Goal: Task Accomplishment & Management: Manage account settings

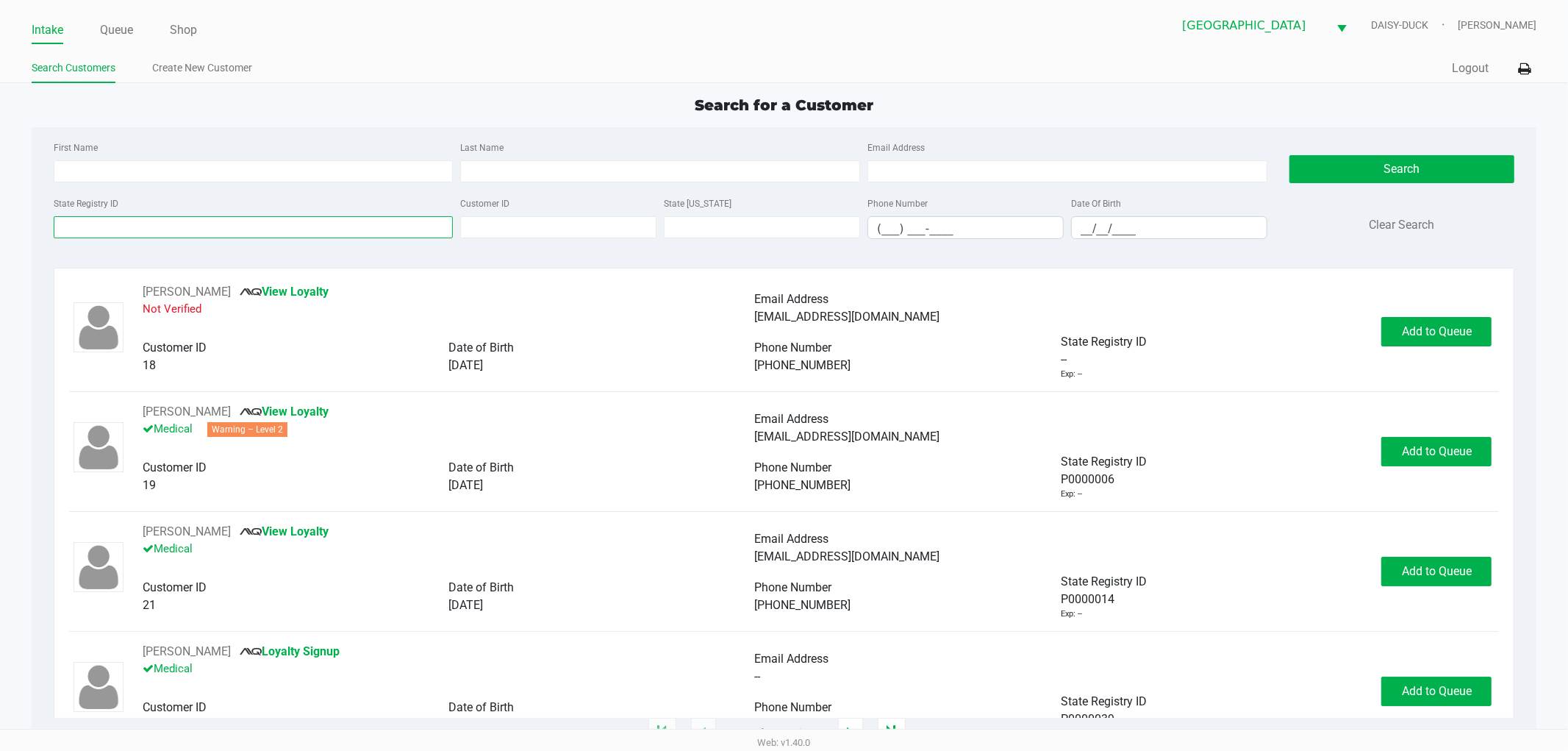
click at [96, 222] on input "State Registry ID" at bounding box center [253, 227] width 400 height 22
type input "p1xf4573"
click at [1378, 169] on button "Search" at bounding box center [1402, 169] width 225 height 28
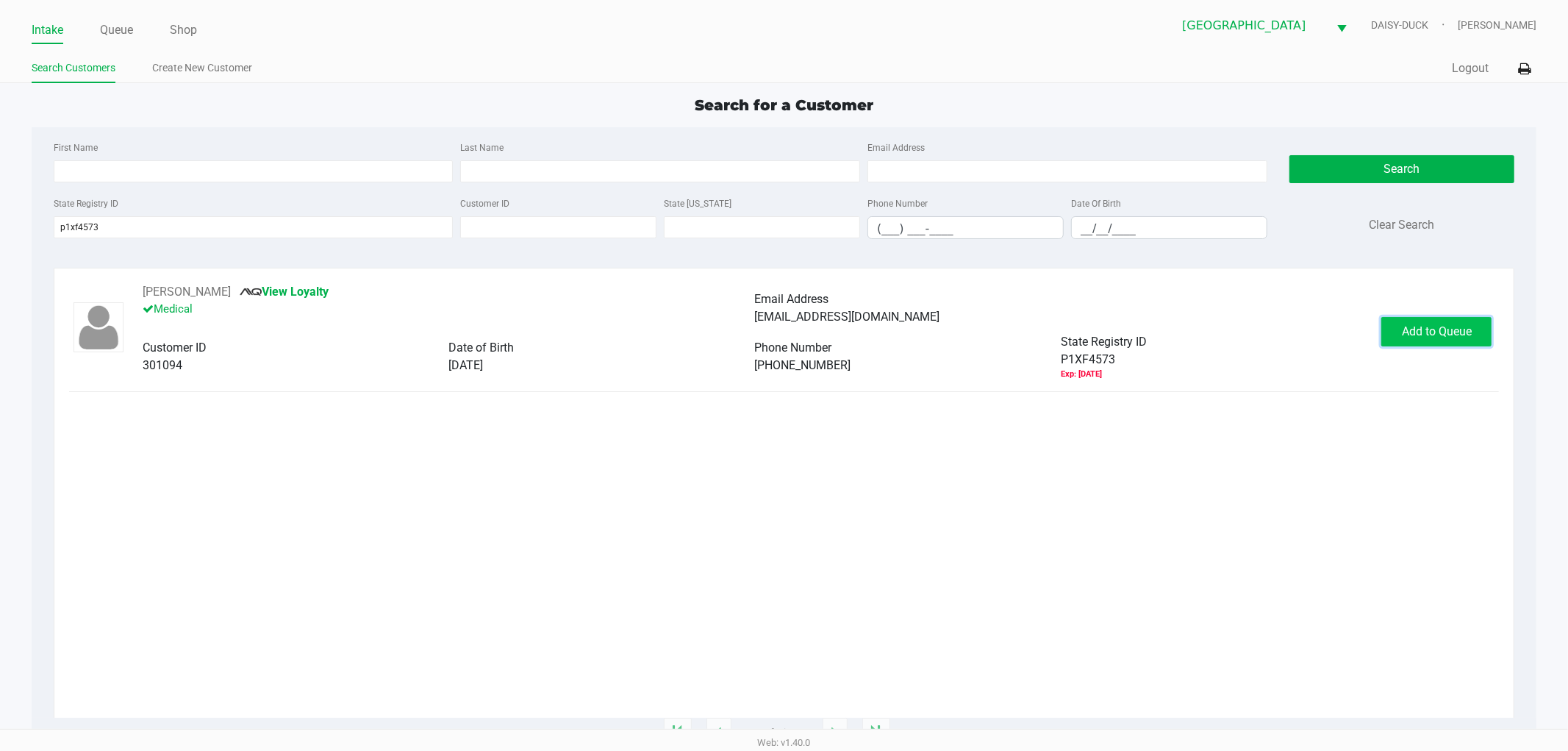
click at [1417, 326] on span "Add to Queue" at bounding box center [1437, 331] width 70 height 14
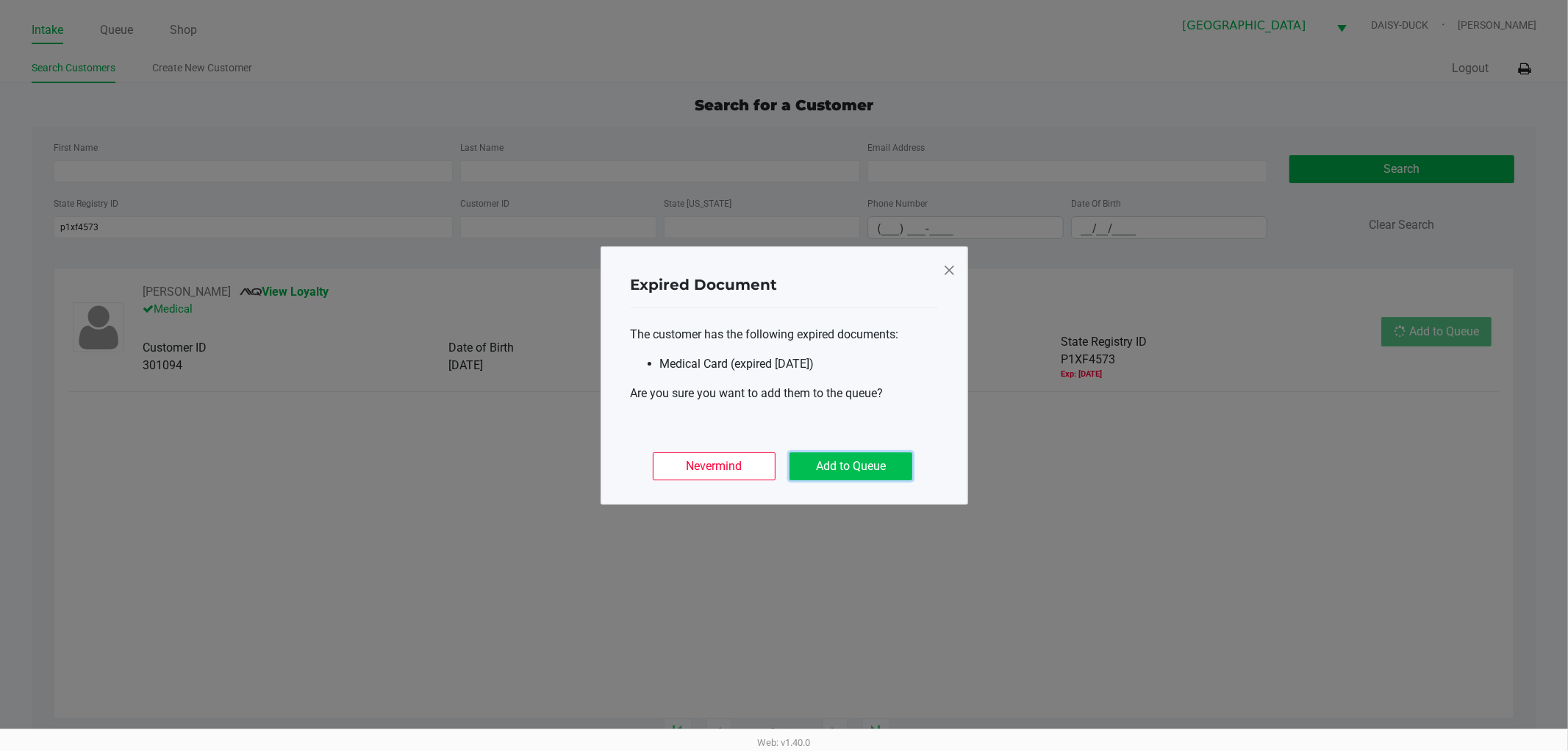
click at [872, 474] on button "Add to Queue" at bounding box center [851, 466] width 123 height 28
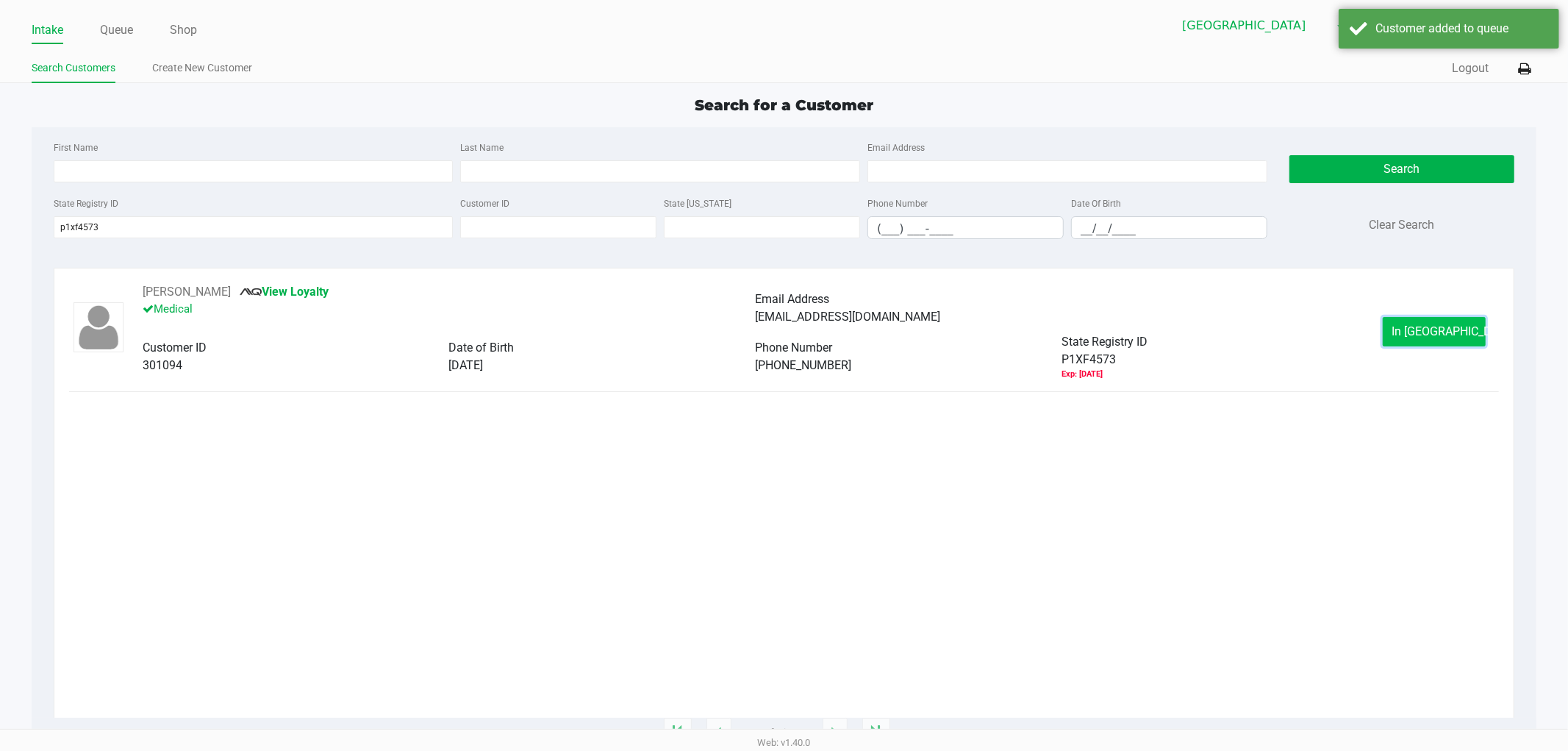
click at [1450, 344] on button "In [GEOGRAPHIC_DATA]" at bounding box center [1435, 332] width 103 height 29
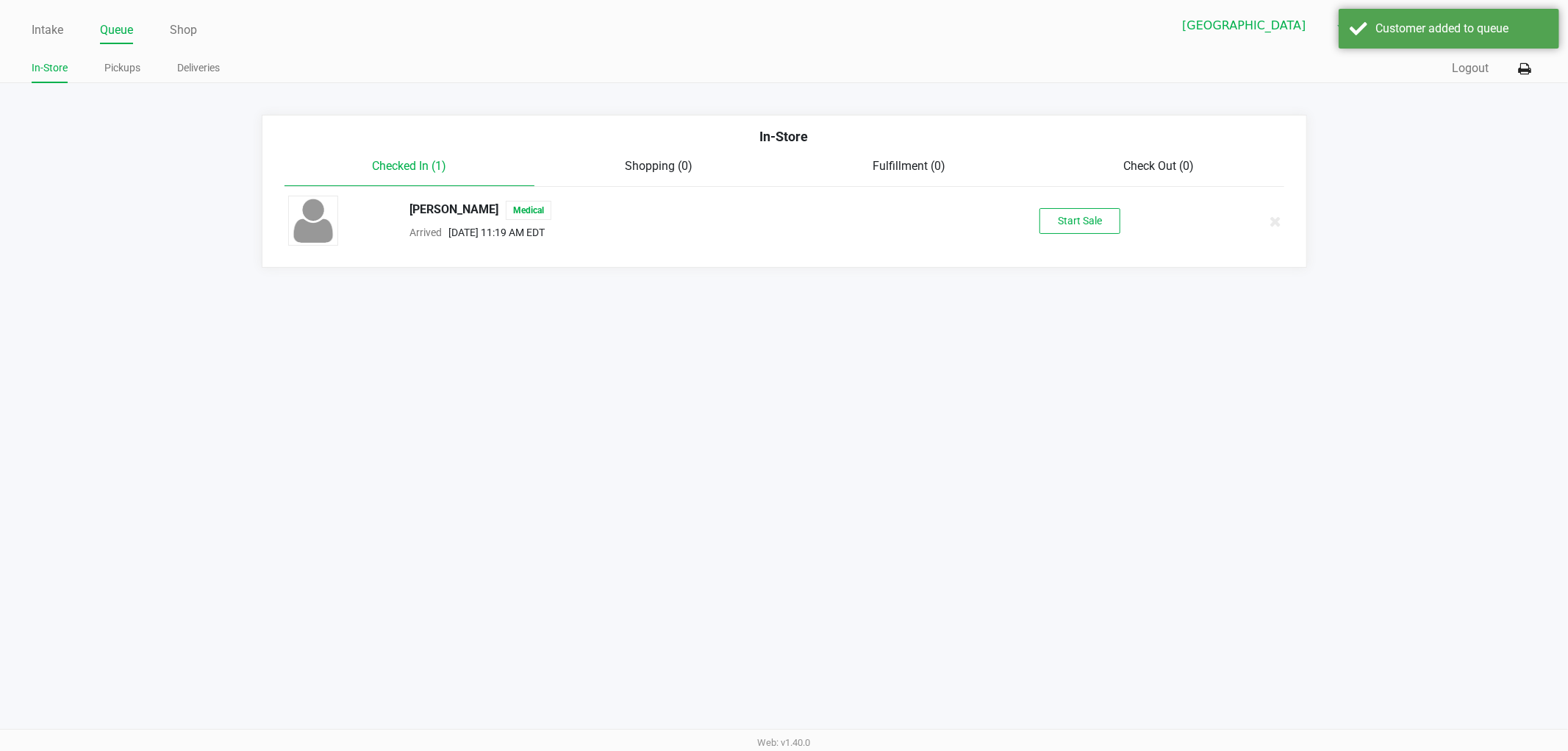
click at [481, 203] on div "[PERSON_NAME] Medical" at bounding box center [676, 210] width 554 height 19
click at [1068, 215] on button "Start Sale" at bounding box center [1080, 221] width 81 height 26
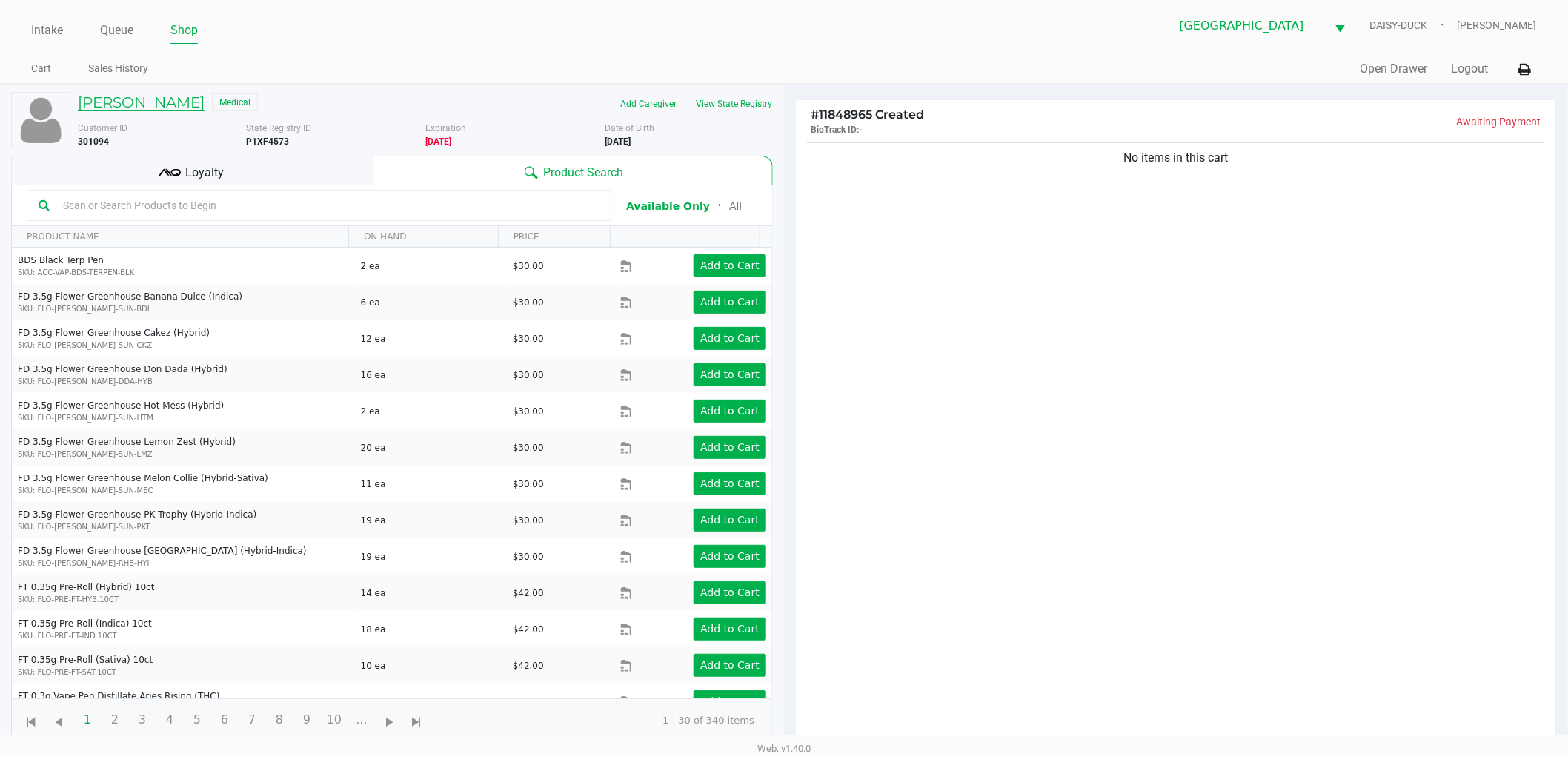
click at [159, 104] on h5 "[PERSON_NAME]" at bounding box center [141, 102] width 127 height 18
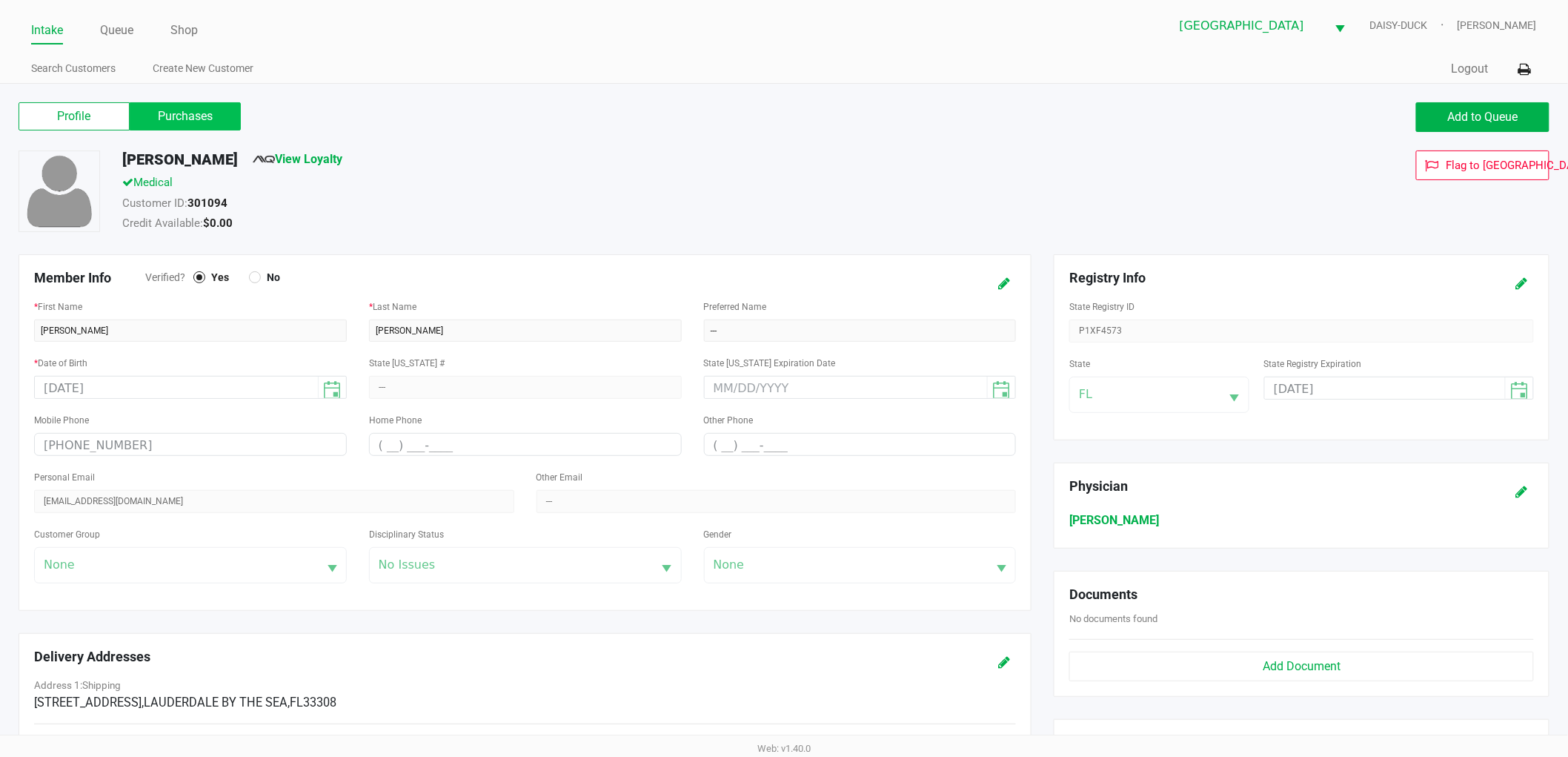
click at [213, 122] on label "Purchases" at bounding box center [185, 116] width 111 height 28
click at [0, 0] on 1 "Purchases" at bounding box center [0, 0] width 0 height 0
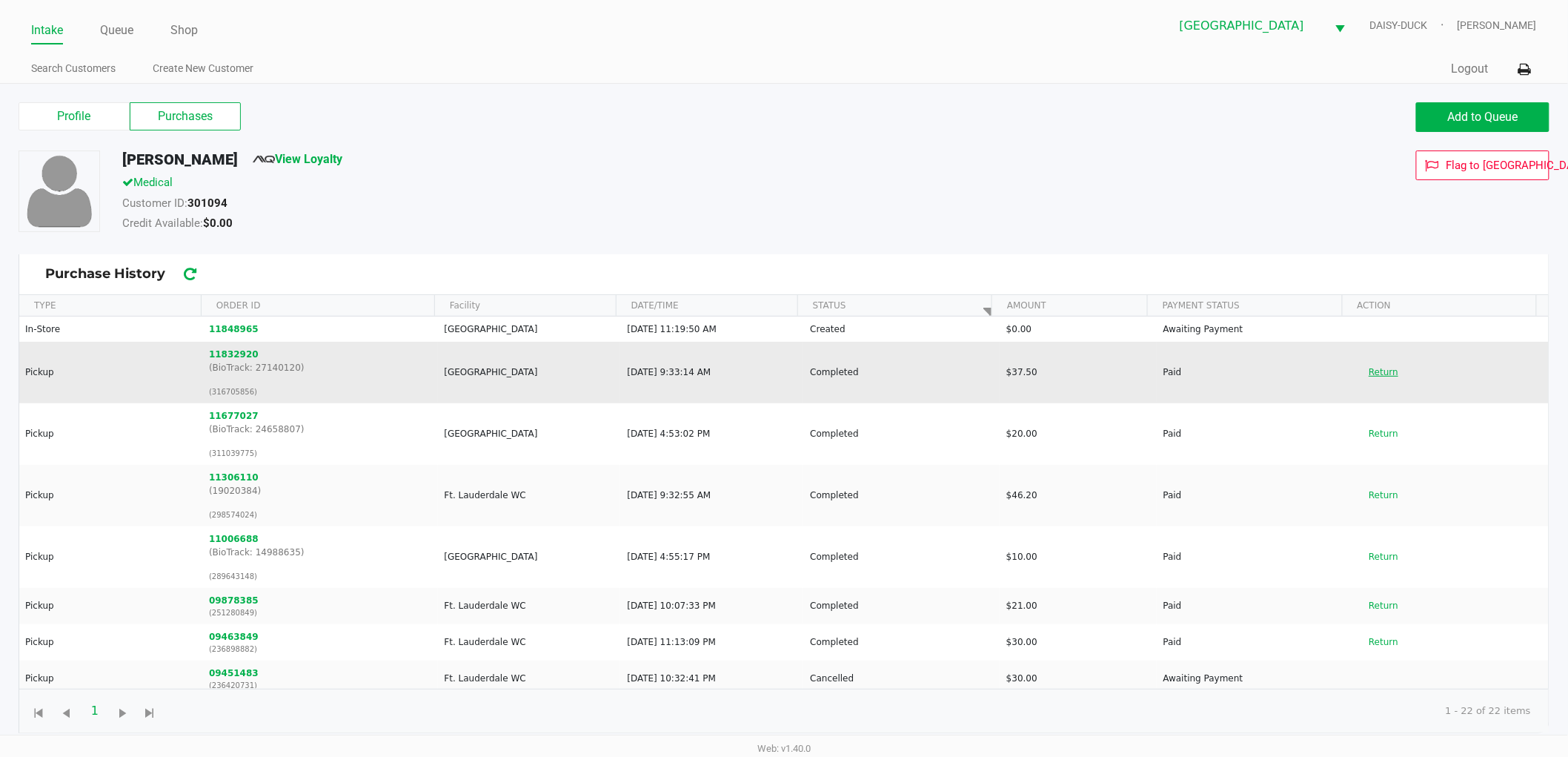
click at [1372, 372] on button "Return" at bounding box center [1383, 372] width 49 height 24
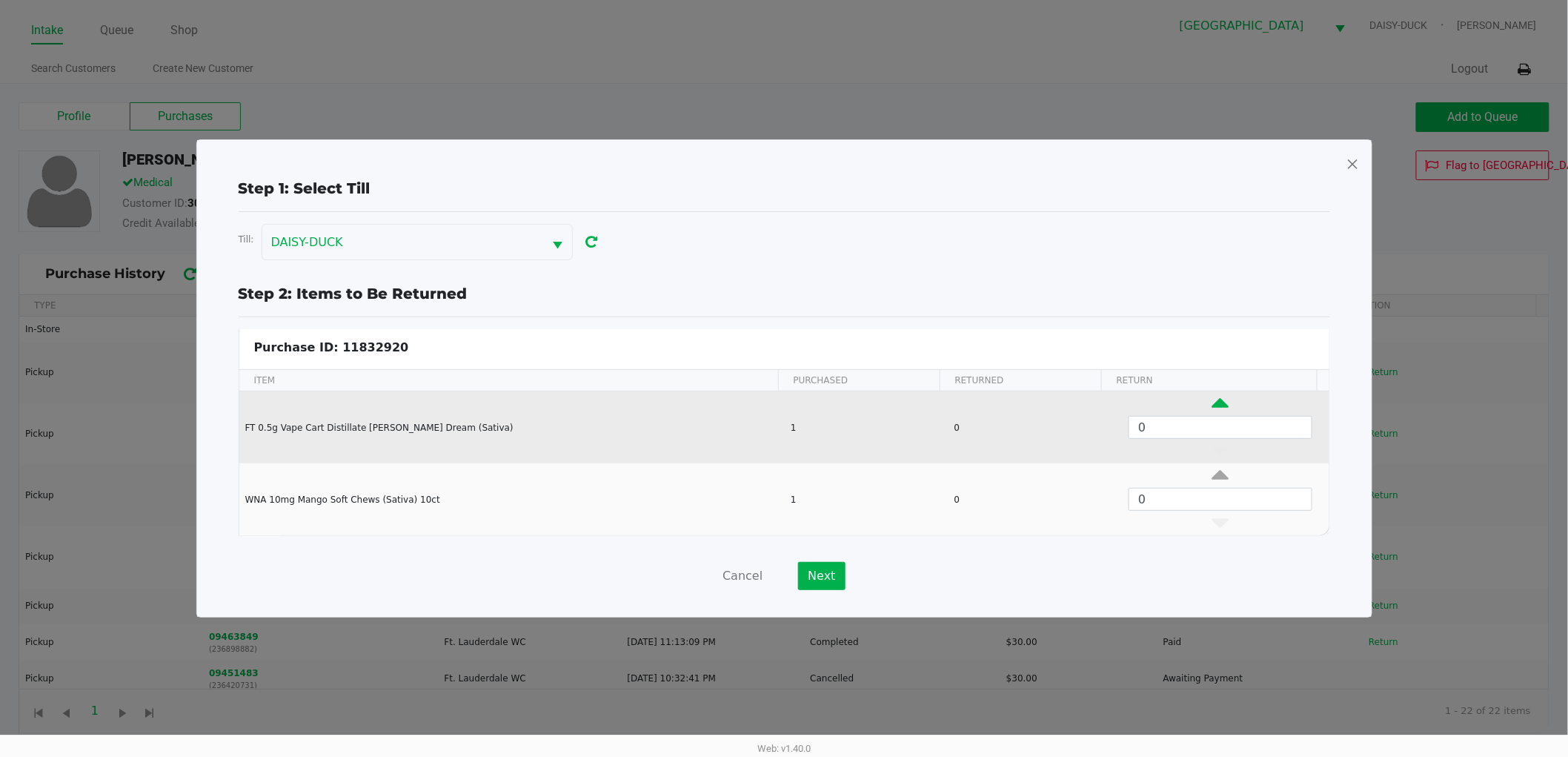
click at [1211, 401] on icon "Data table" at bounding box center [1220, 407] width 17 height 19
type input "1"
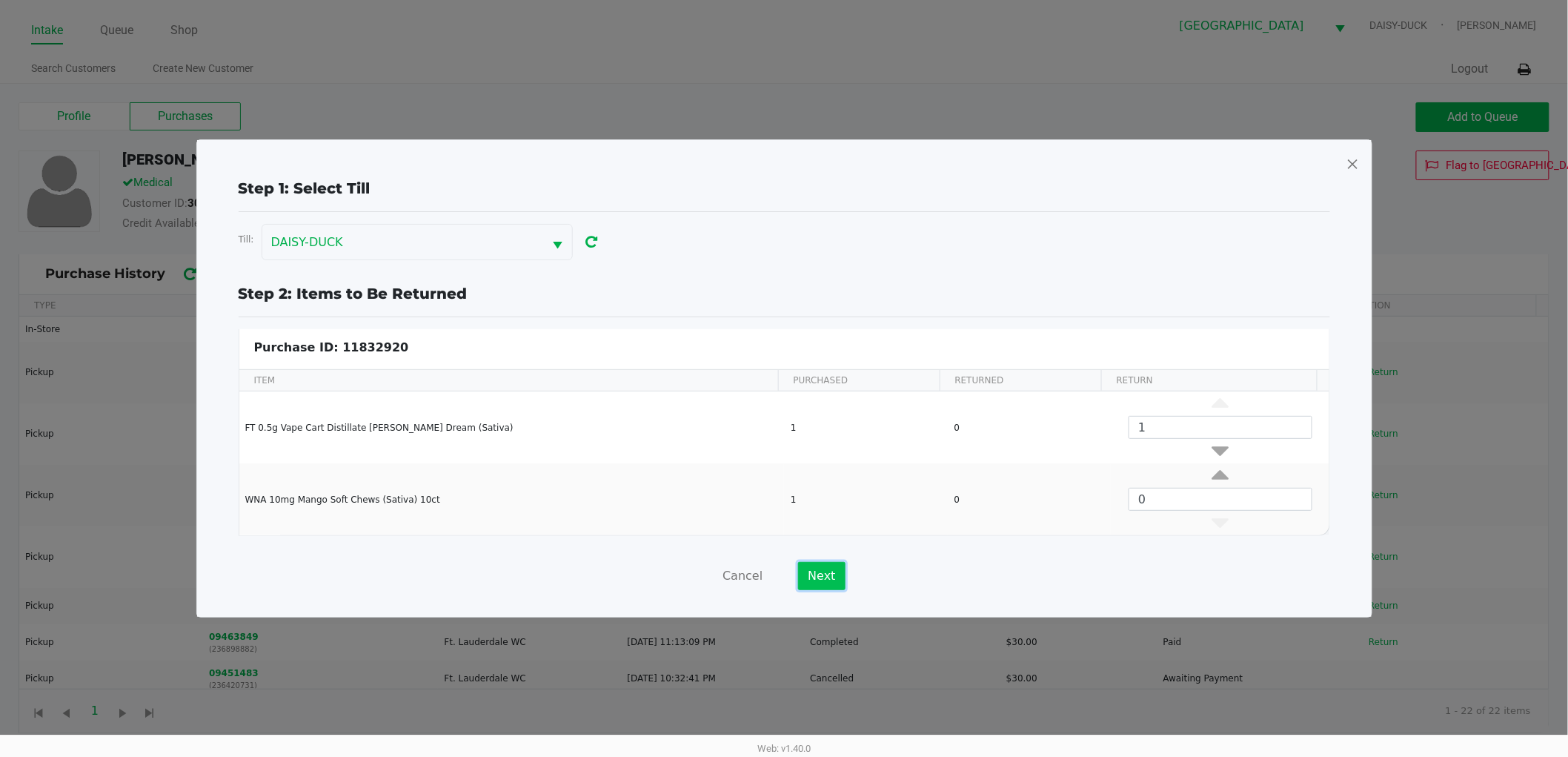
click at [821, 574] on button "Next" at bounding box center [822, 575] width 46 height 28
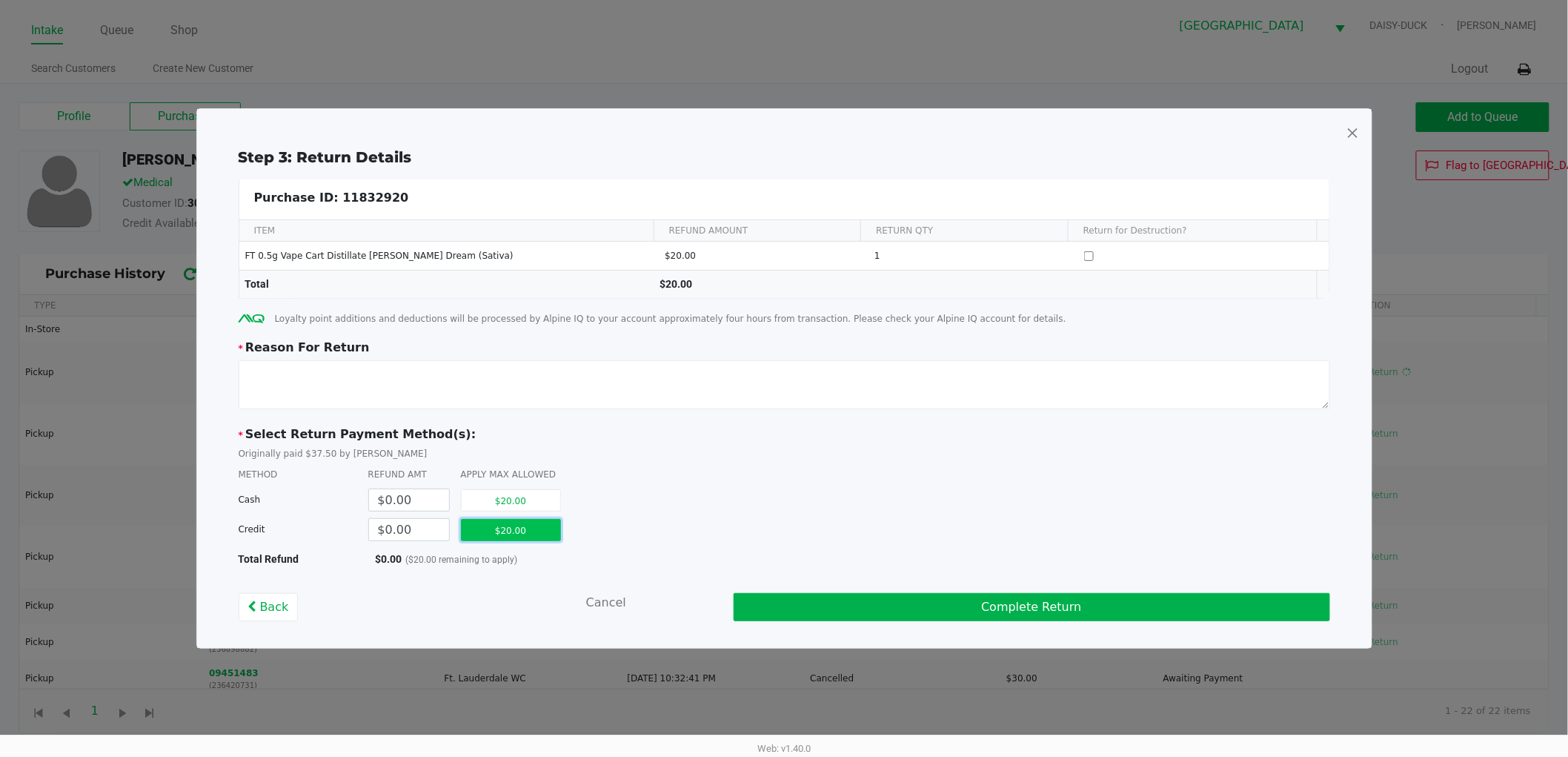
click at [524, 531] on button "$20.00" at bounding box center [511, 530] width 100 height 22
type input "$20.00"
click at [456, 395] on textarea at bounding box center [784, 385] width 1091 height 49
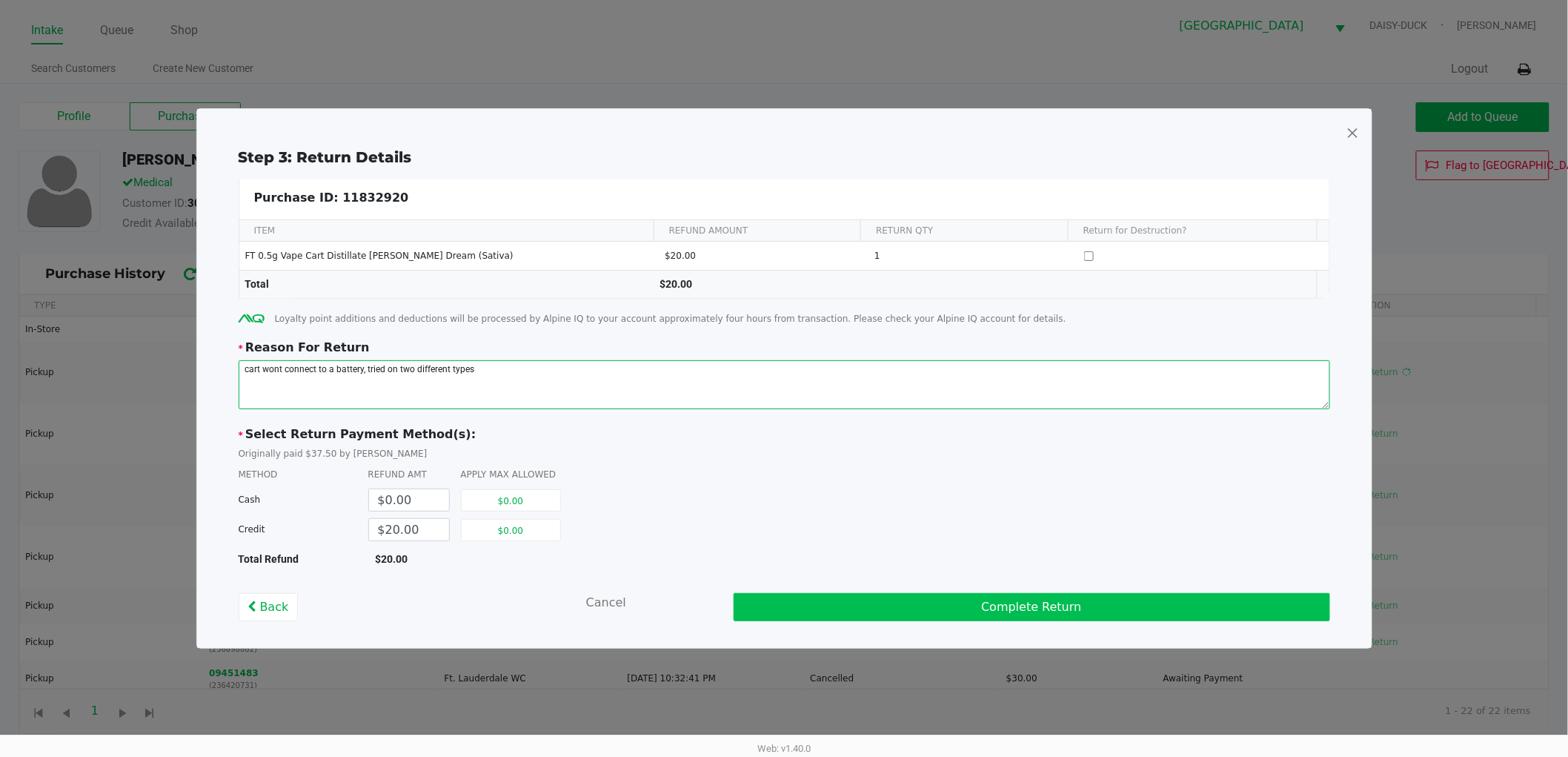
type textarea "cart wont connect to a battery, tried on two different types"
click at [1060, 600] on button "Complete Return" at bounding box center [1032, 607] width 596 height 28
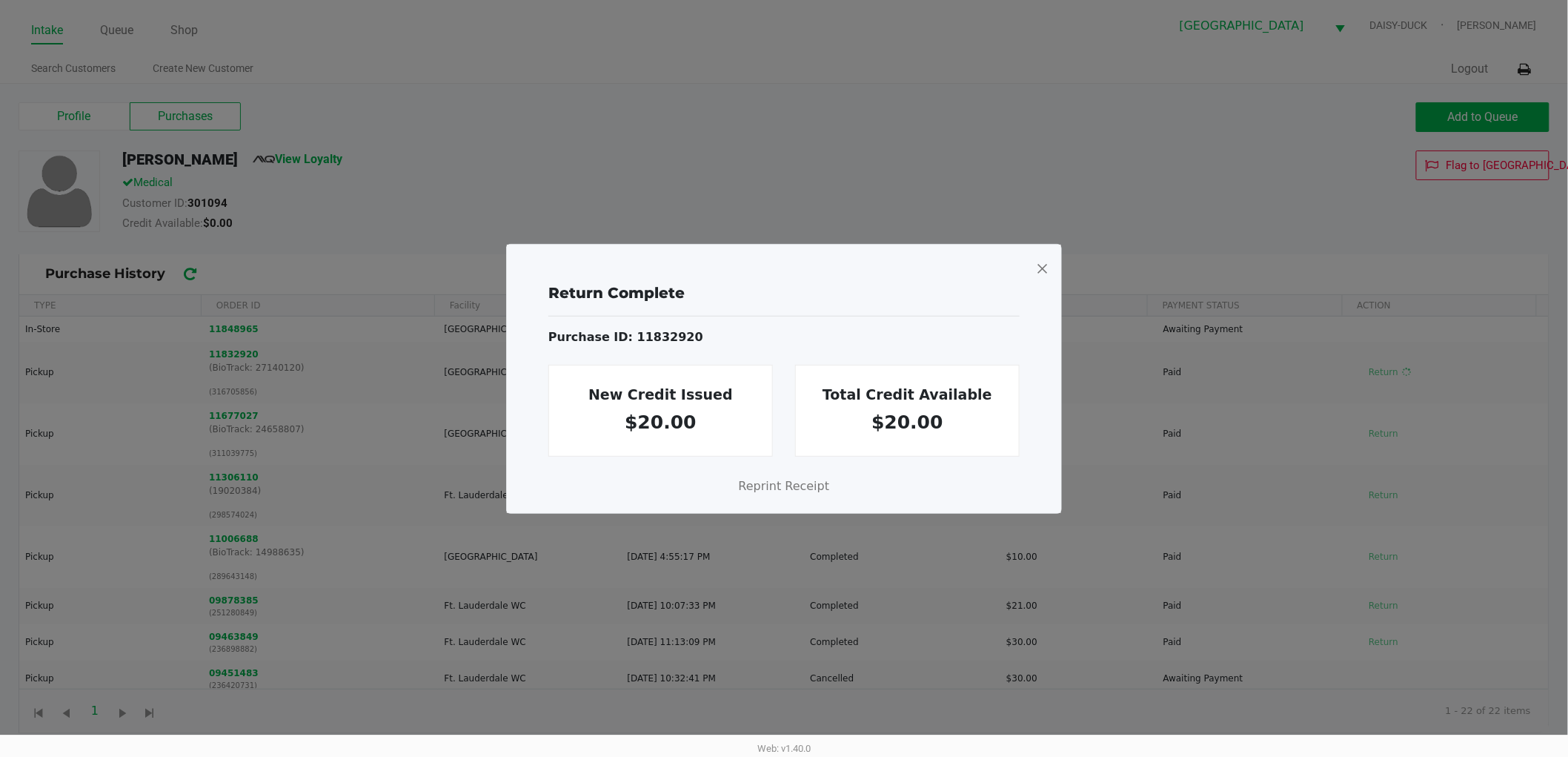
click at [1049, 265] on div "Return Complete Purchase ID: 11832920 New Credit Issued $20.00 Total Credit Ava…" at bounding box center [784, 379] width 554 height 269
click at [1040, 265] on span at bounding box center [1042, 269] width 13 height 24
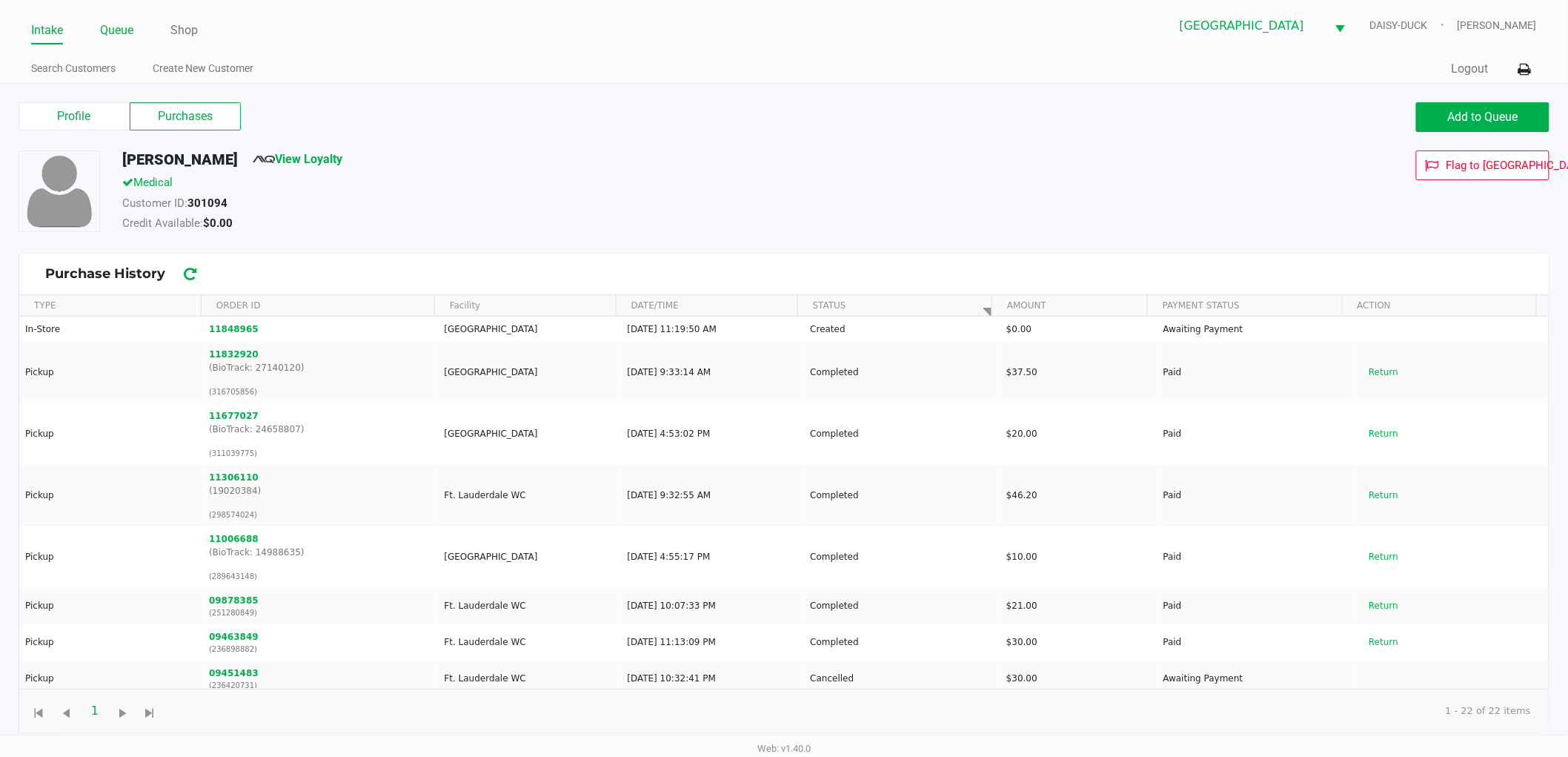
click at [128, 44] on li "Queue" at bounding box center [117, 32] width 33 height 26
click at [126, 32] on link "Queue" at bounding box center [117, 31] width 33 height 20
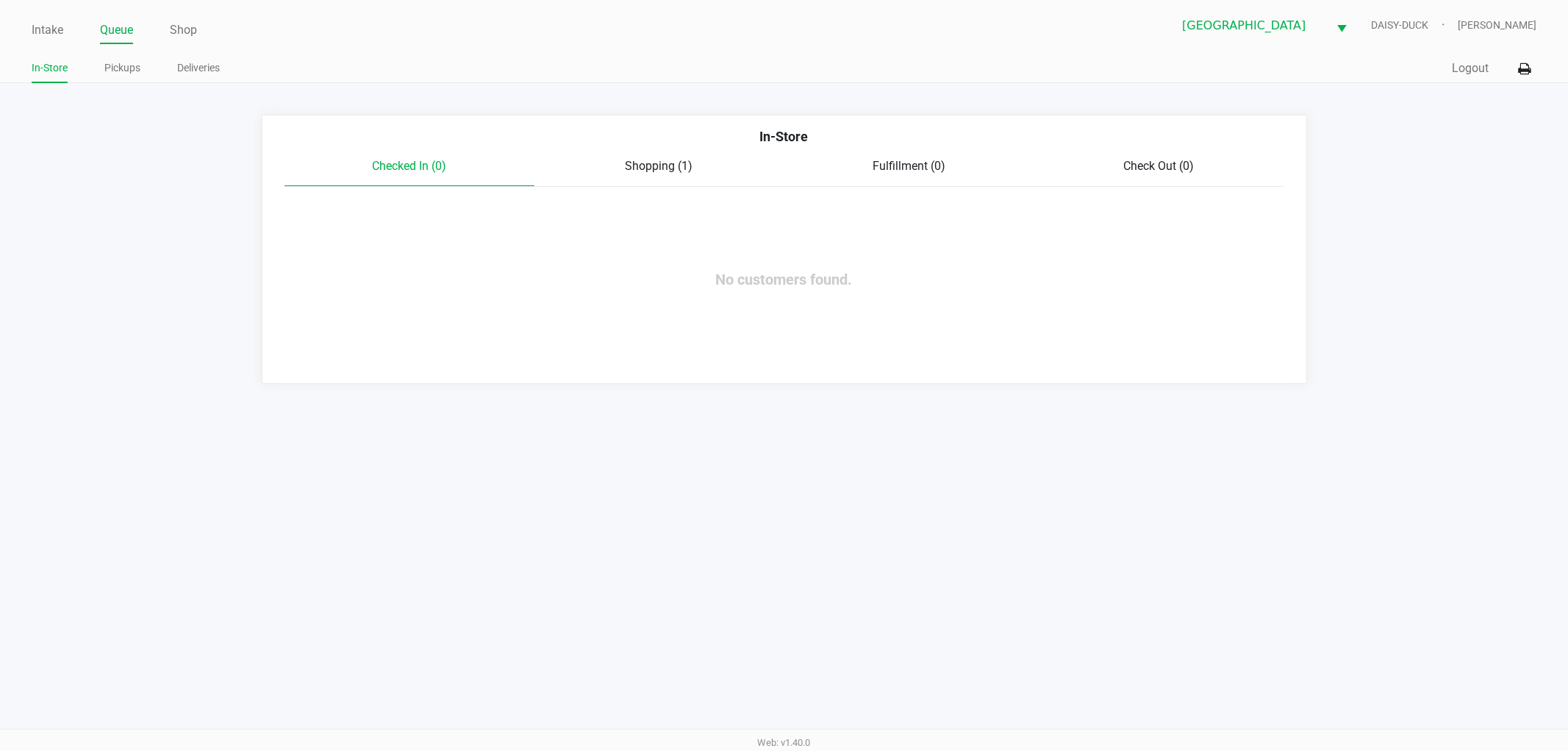
click at [669, 172] on span "Shopping (1)" at bounding box center [660, 165] width 68 height 14
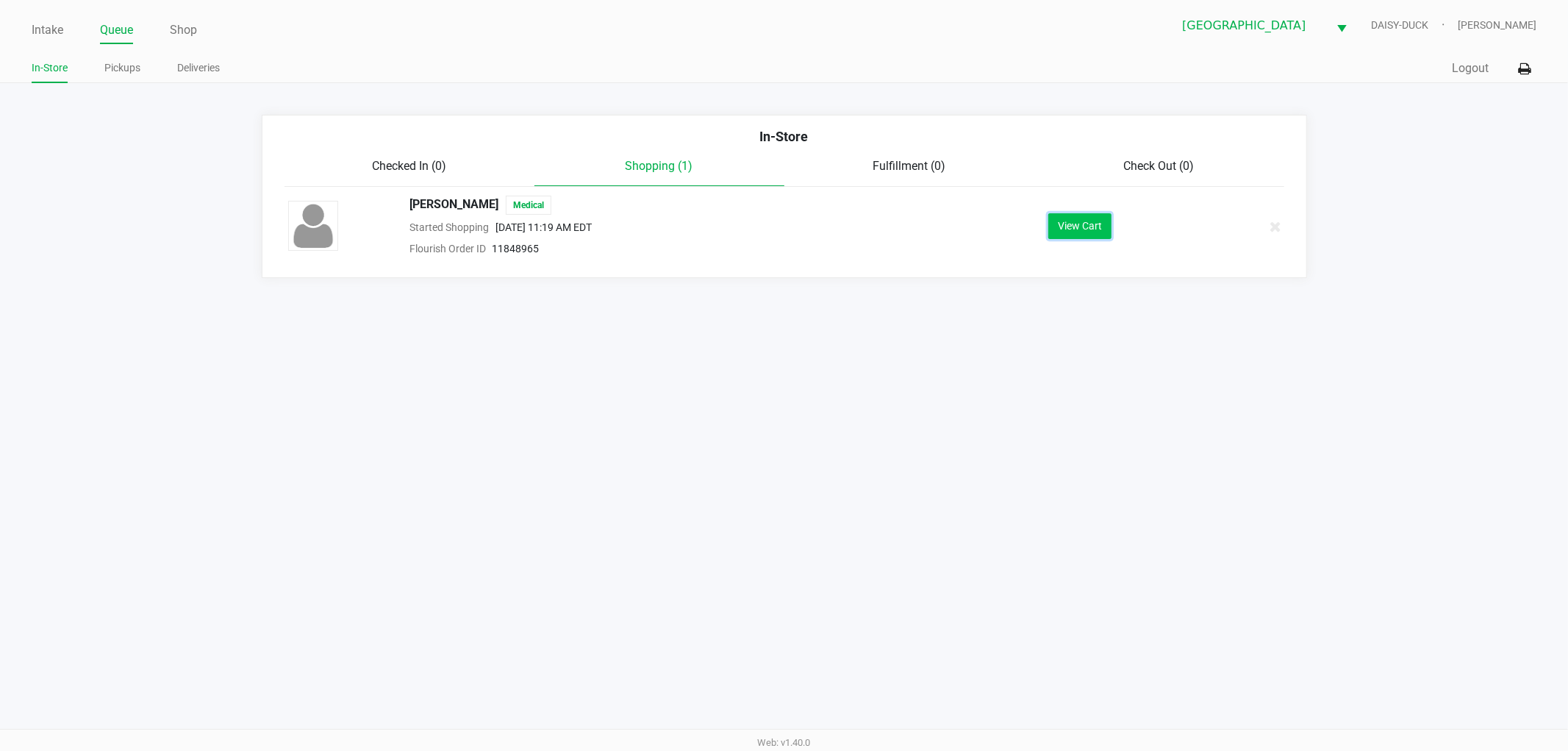
click at [1108, 231] on button "View Cart" at bounding box center [1080, 226] width 63 height 26
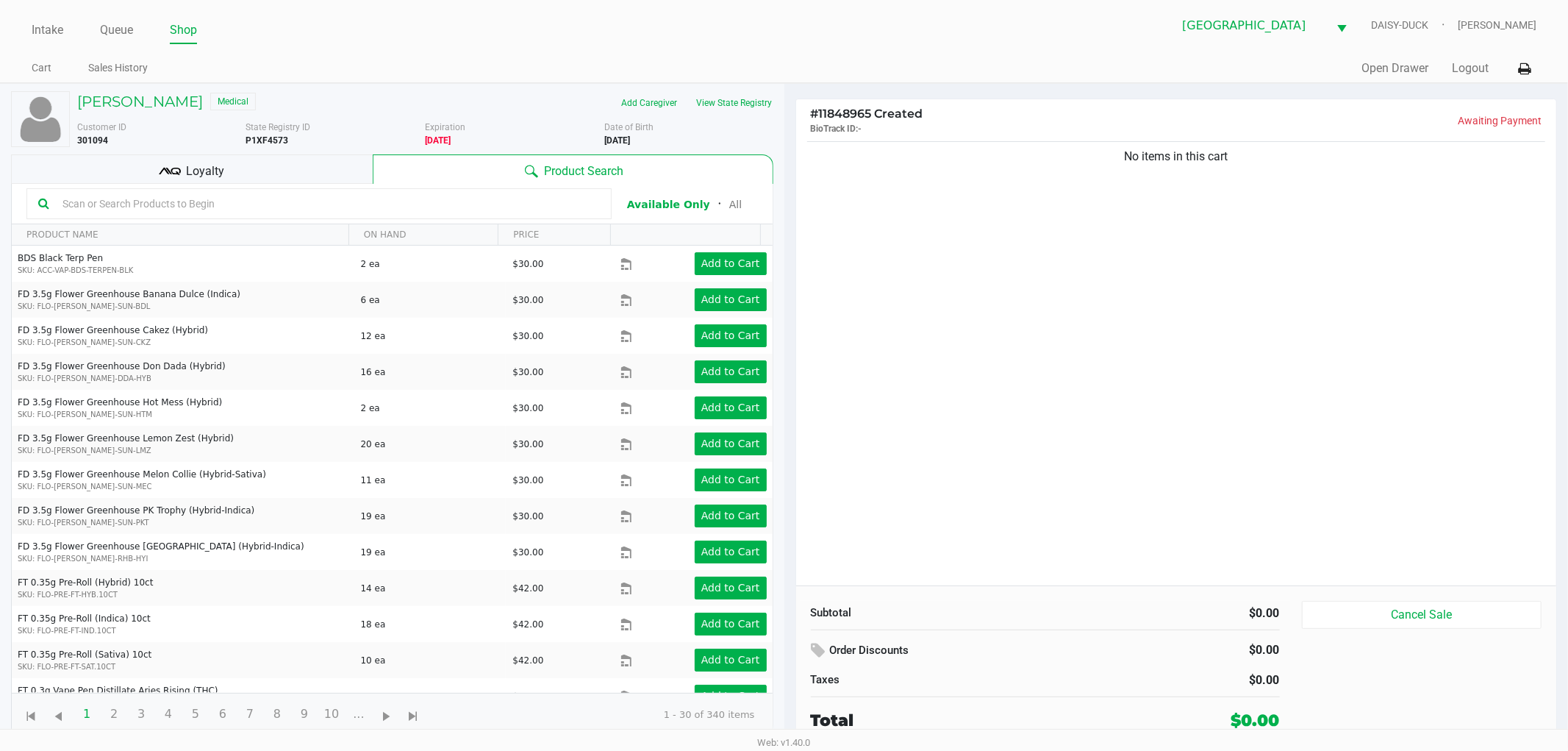
click at [483, 41] on ul "Intake Queue Shop" at bounding box center [407, 30] width 753 height 25
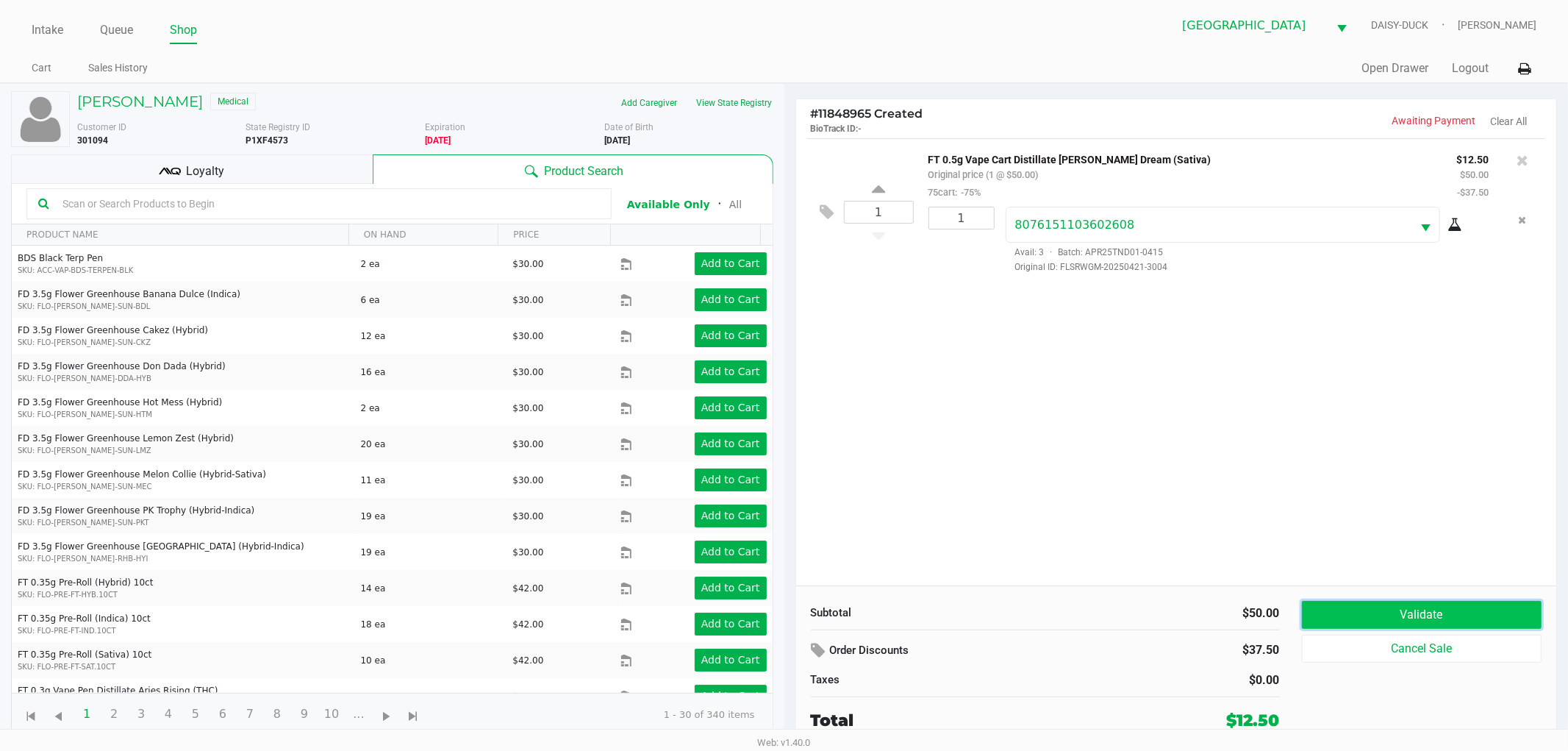
click at [1362, 607] on button "Validate" at bounding box center [1423, 615] width 241 height 28
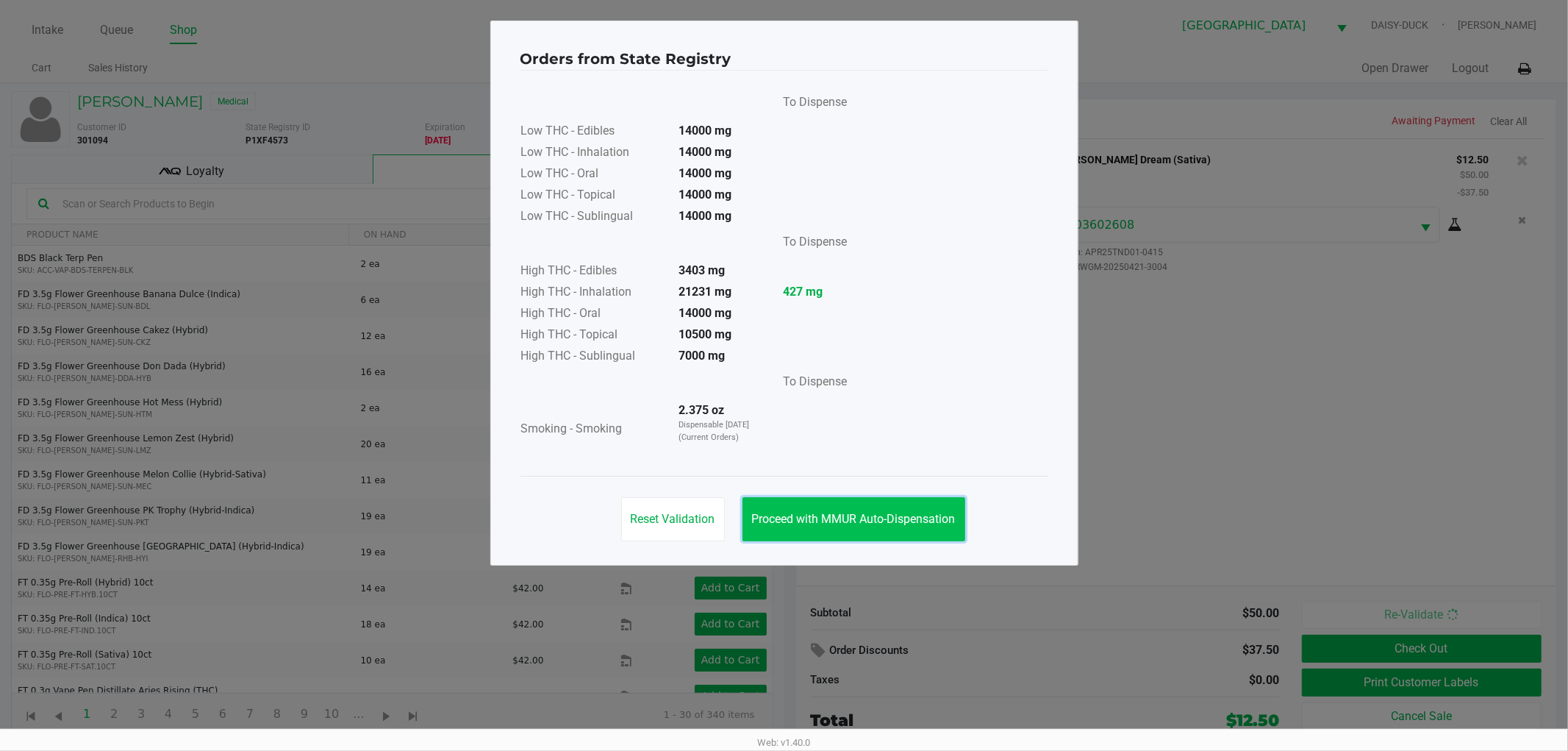
click at [835, 518] on span "Proceed with MMUR Auto-Dispensation" at bounding box center [854, 518] width 204 height 14
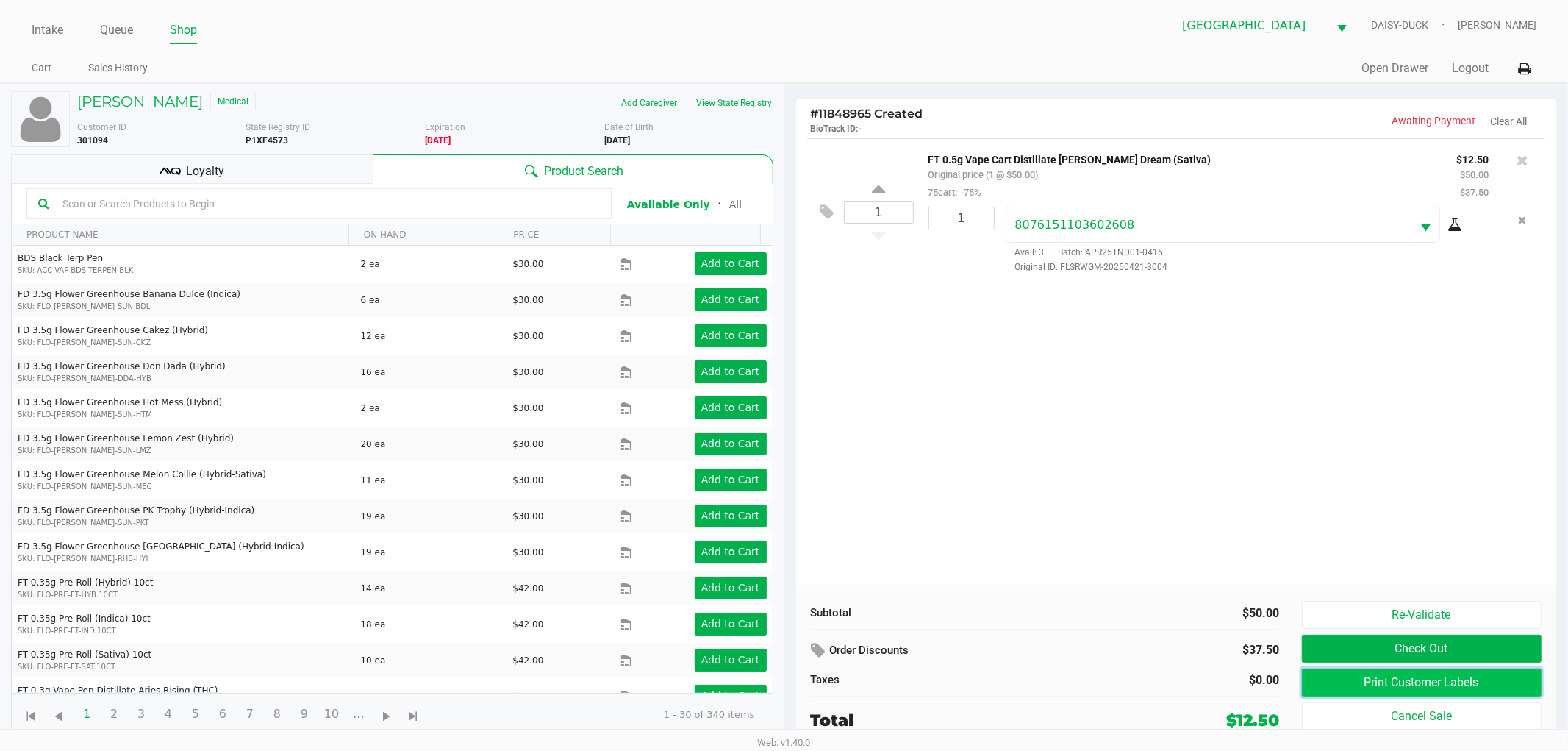
click at [1347, 684] on button "Print Customer Labels" at bounding box center [1423, 682] width 241 height 28
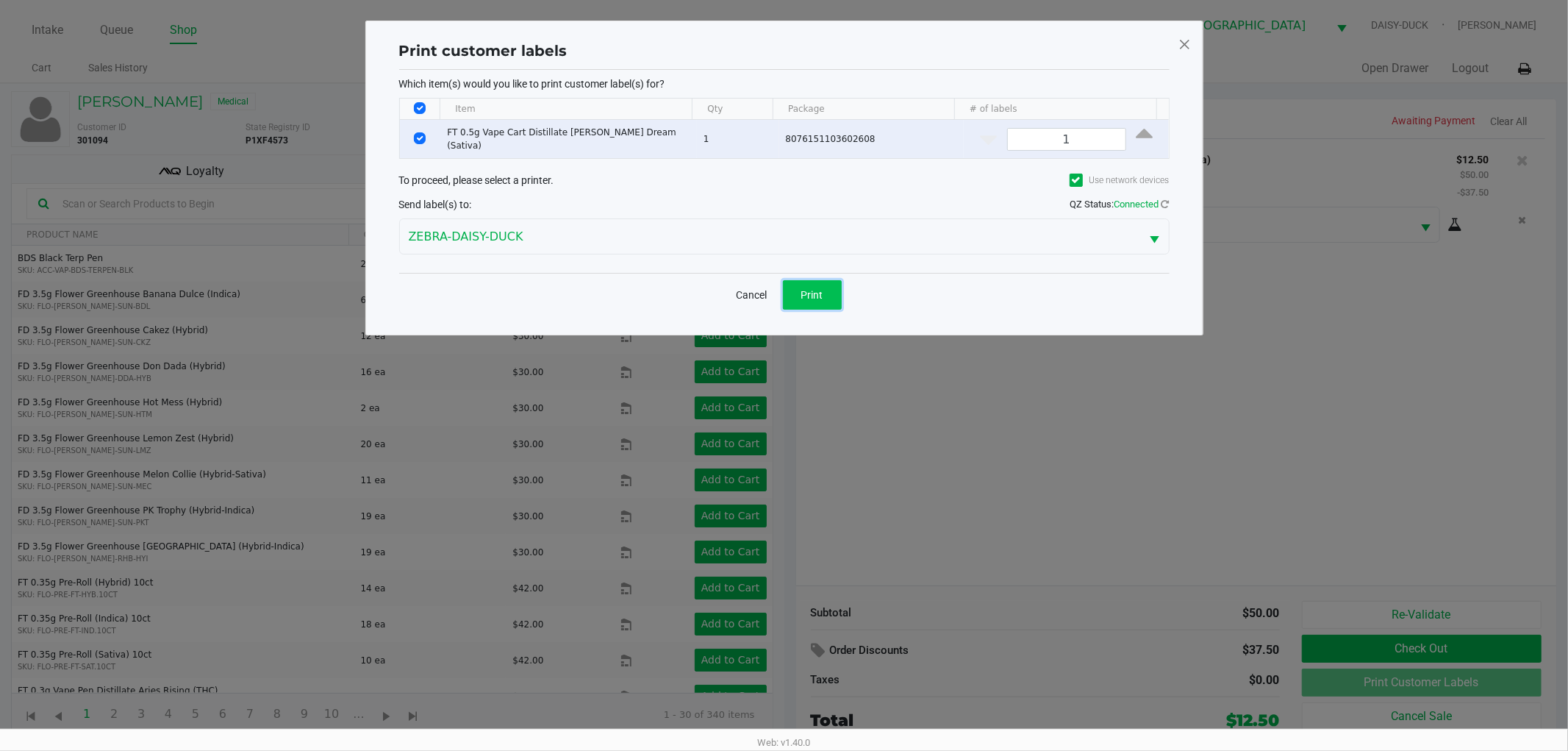
click at [819, 296] on span "Print" at bounding box center [812, 294] width 22 height 12
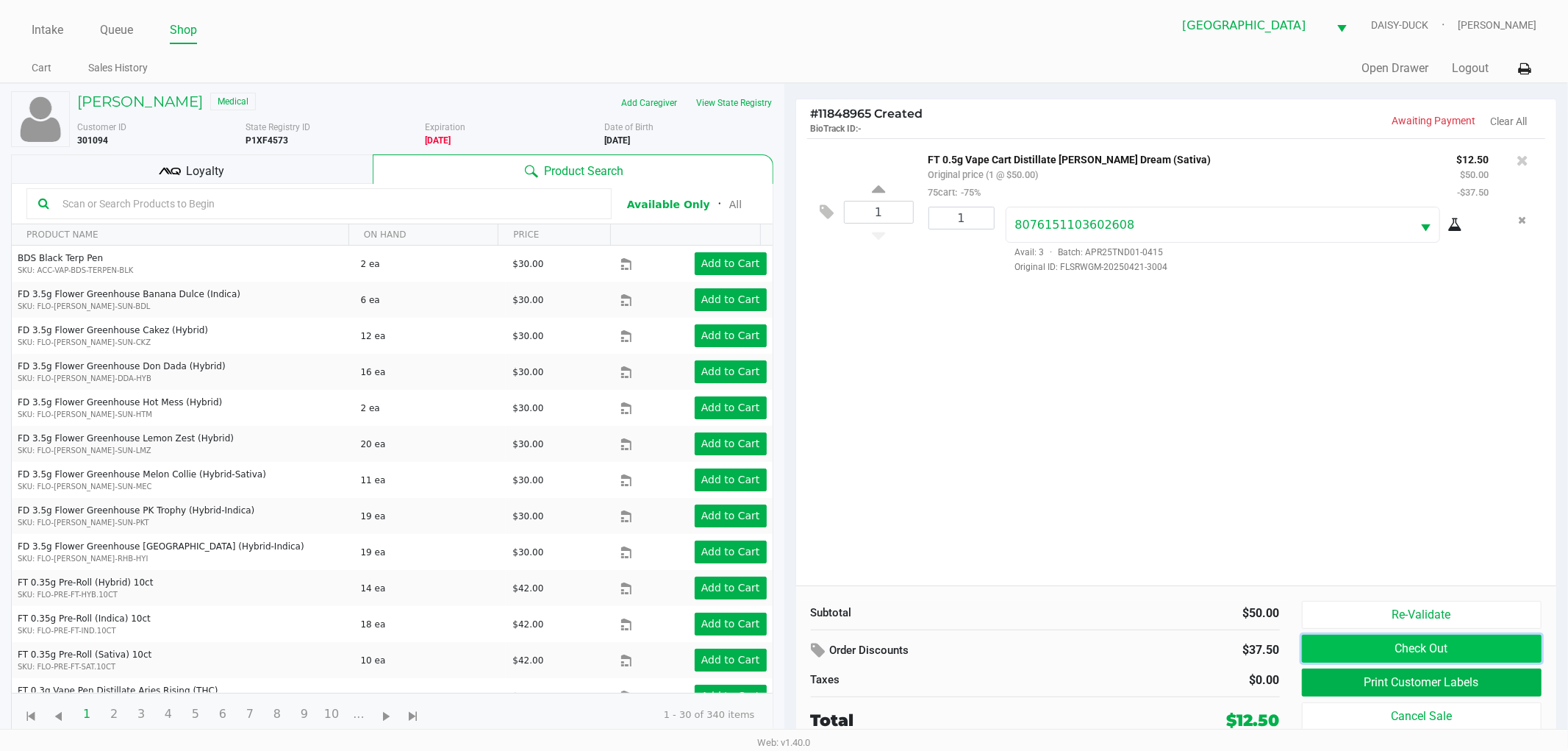
click at [1391, 649] on button "Check Out" at bounding box center [1423, 648] width 241 height 28
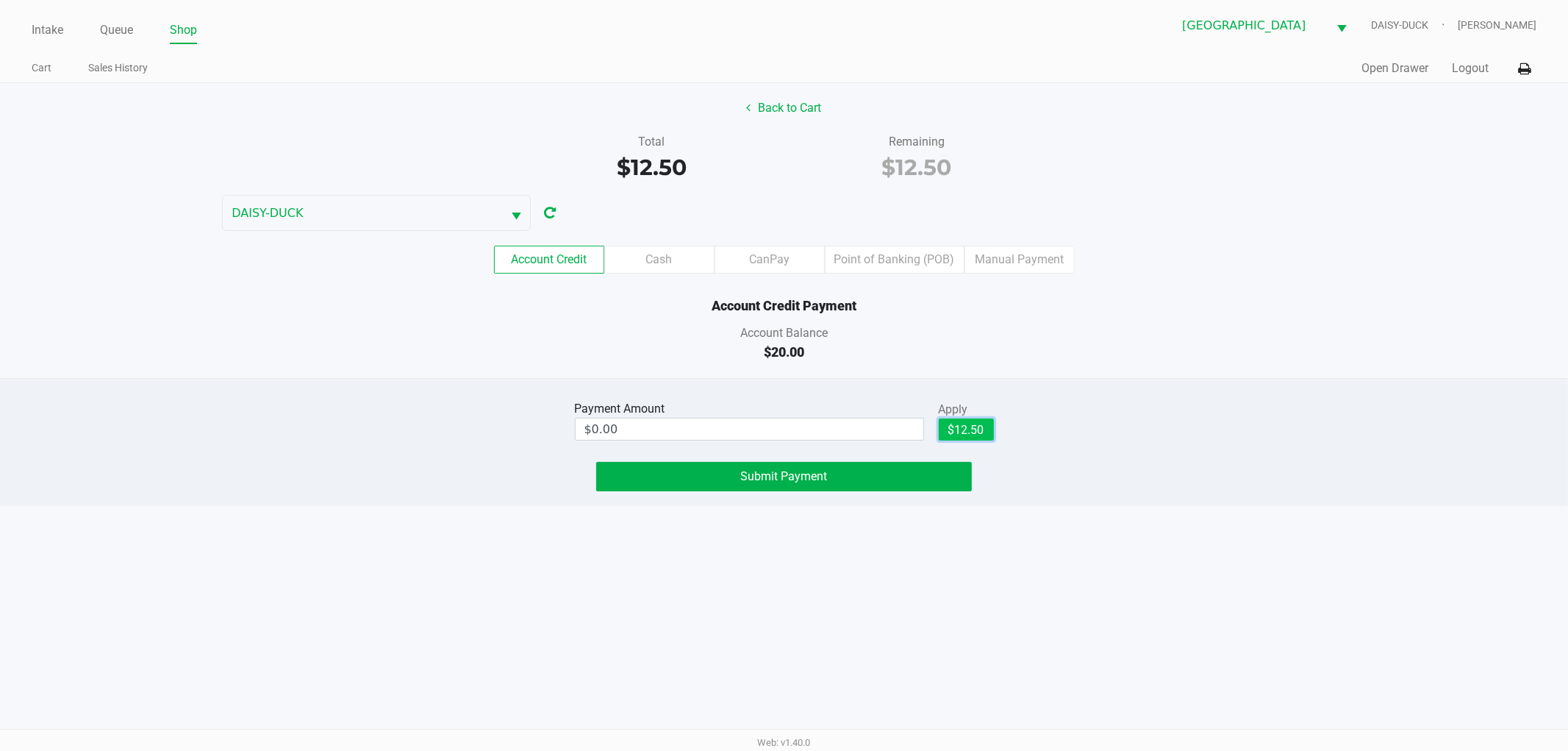
click at [971, 430] on button "$12.50" at bounding box center [967, 429] width 55 height 22
type input "$12.50"
click at [762, 482] on span "Submit Payment" at bounding box center [784, 475] width 86 height 14
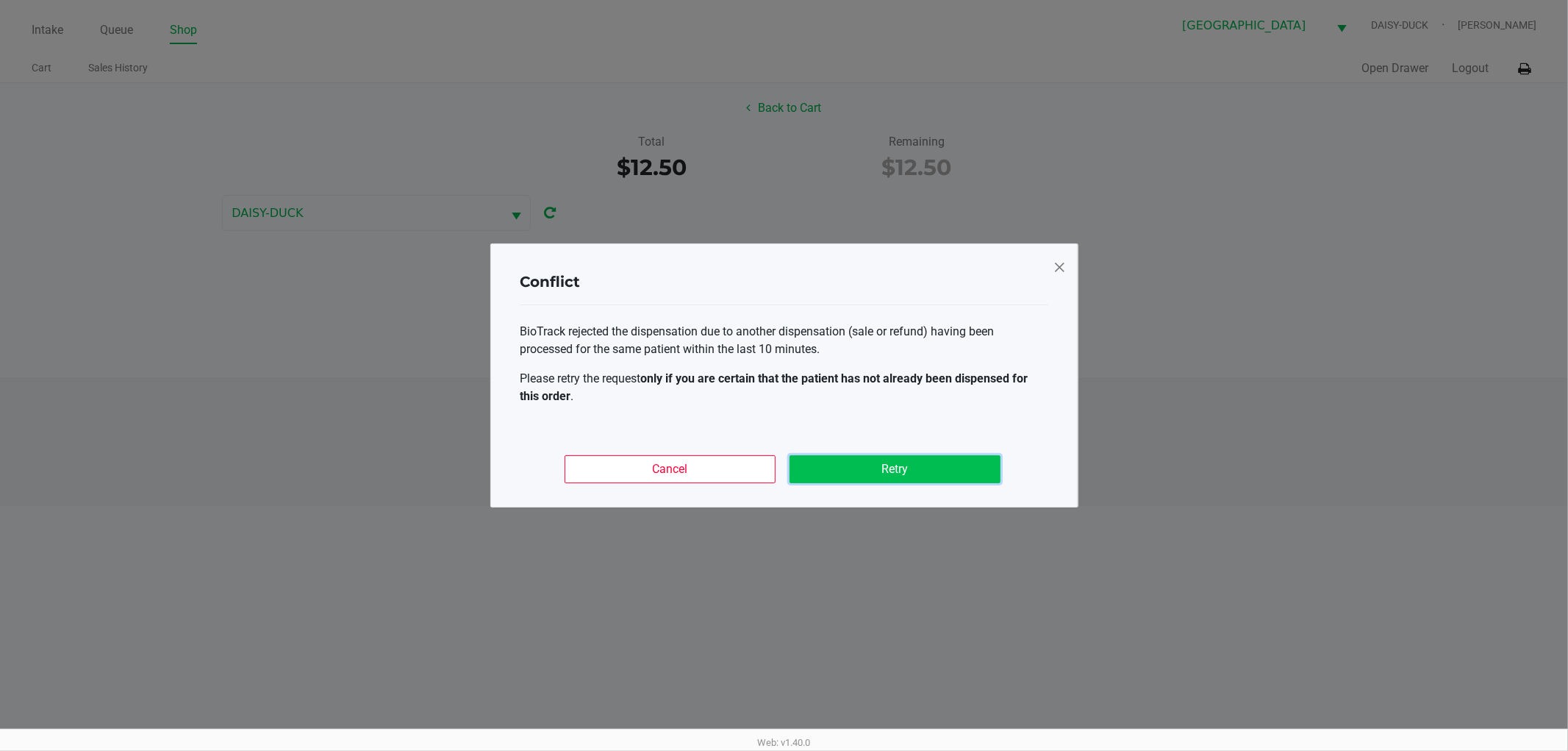
click at [875, 476] on button "Retry" at bounding box center [895, 469] width 211 height 28
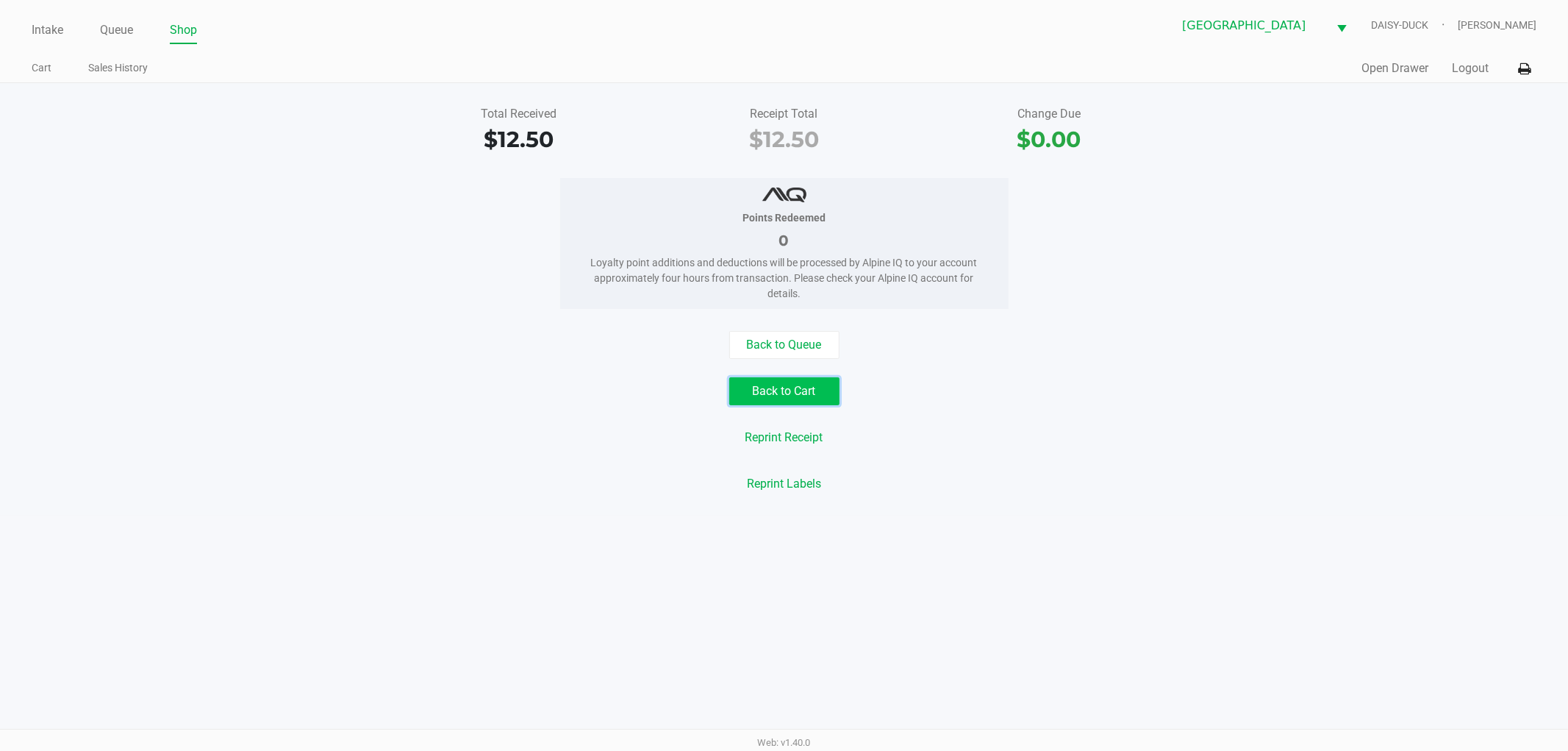
click at [792, 393] on button "Back to Cart" at bounding box center [785, 391] width 110 height 28
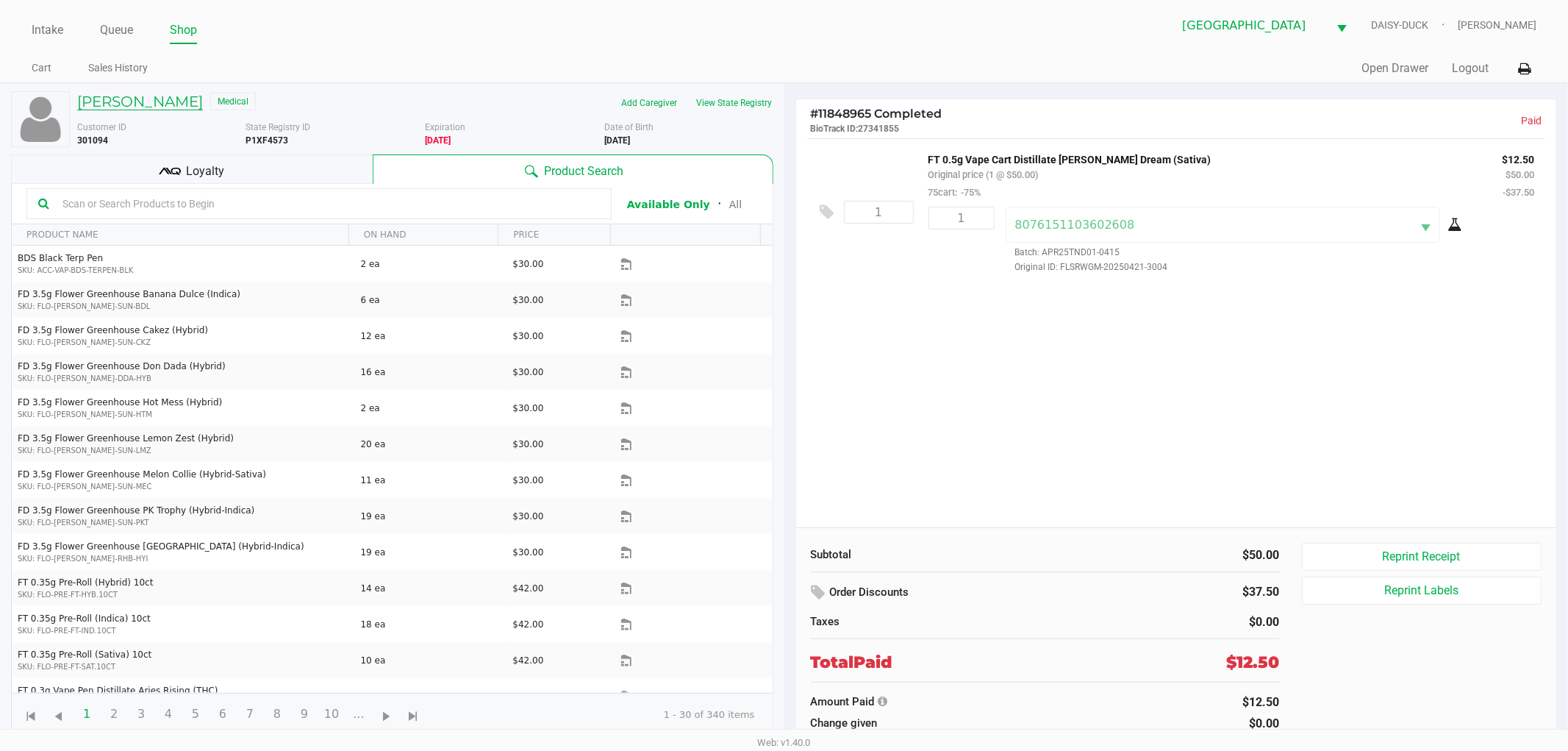
click at [200, 100] on h5 "[PERSON_NAME]" at bounding box center [140, 101] width 126 height 17
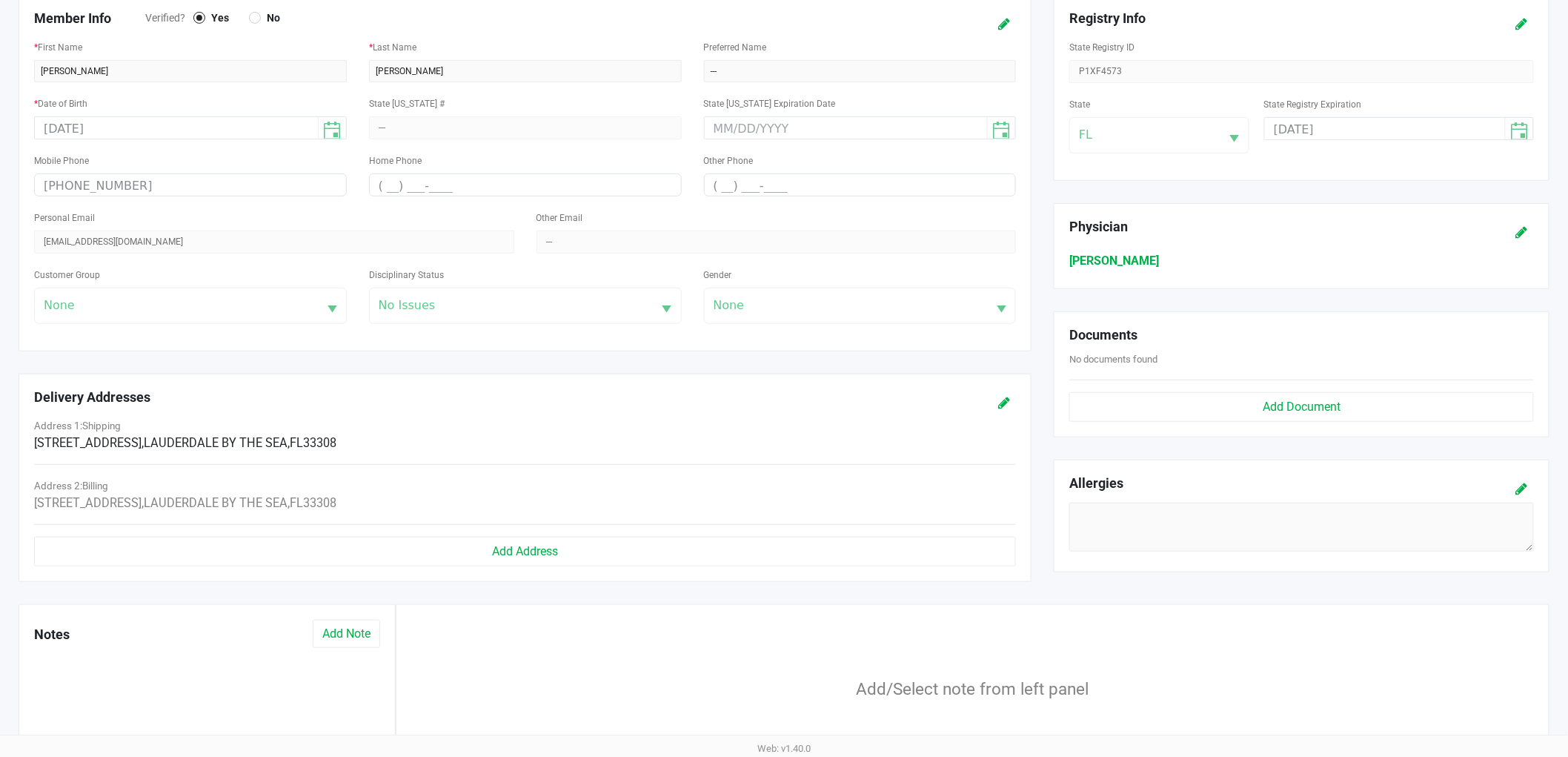
scroll to position [398, 0]
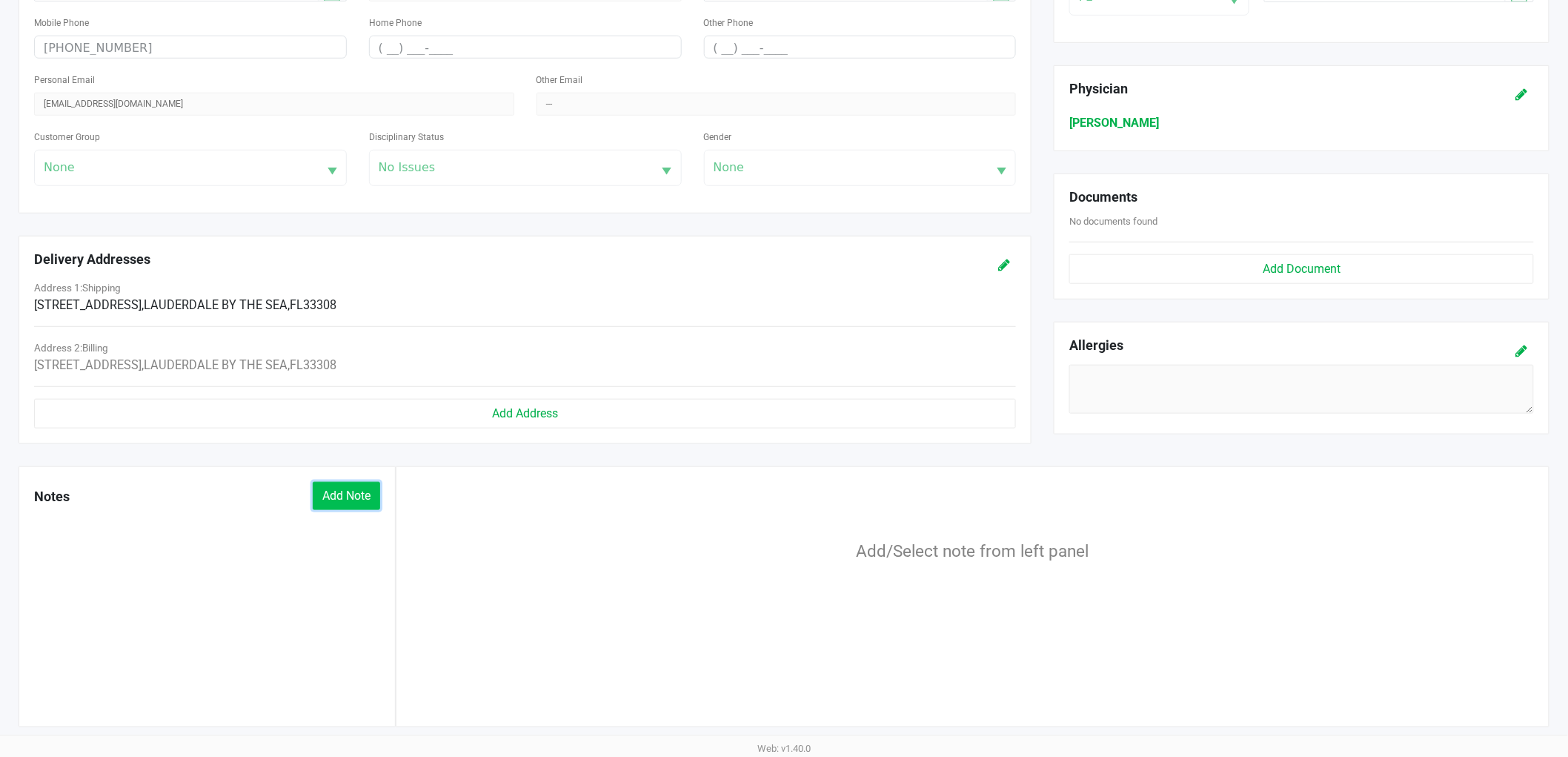
click at [346, 506] on button "Add Note" at bounding box center [346, 496] width 68 height 28
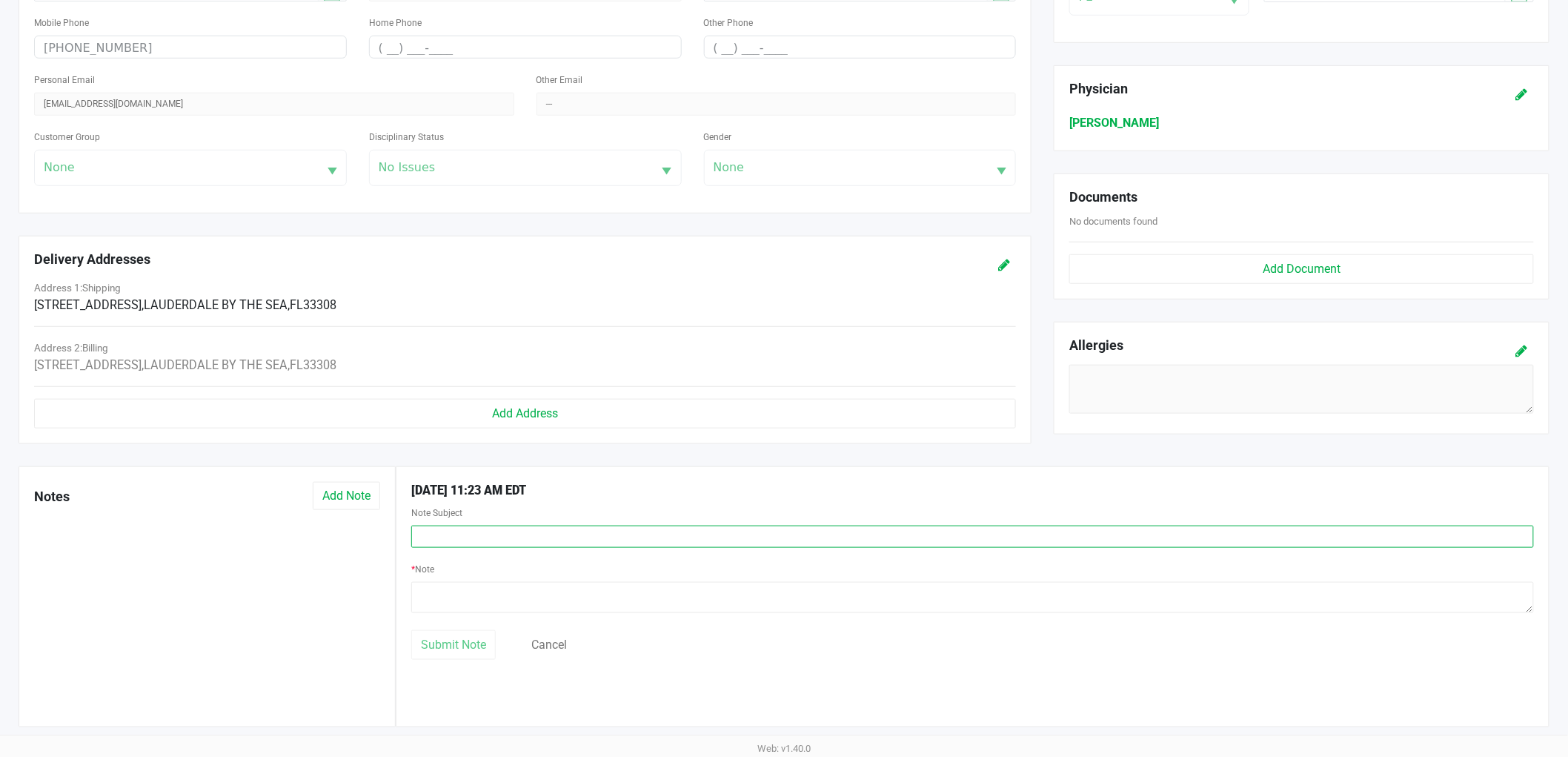
click at [458, 539] on input "text" at bounding box center [972, 536] width 1123 height 22
type input "Replaced BDT Cart"
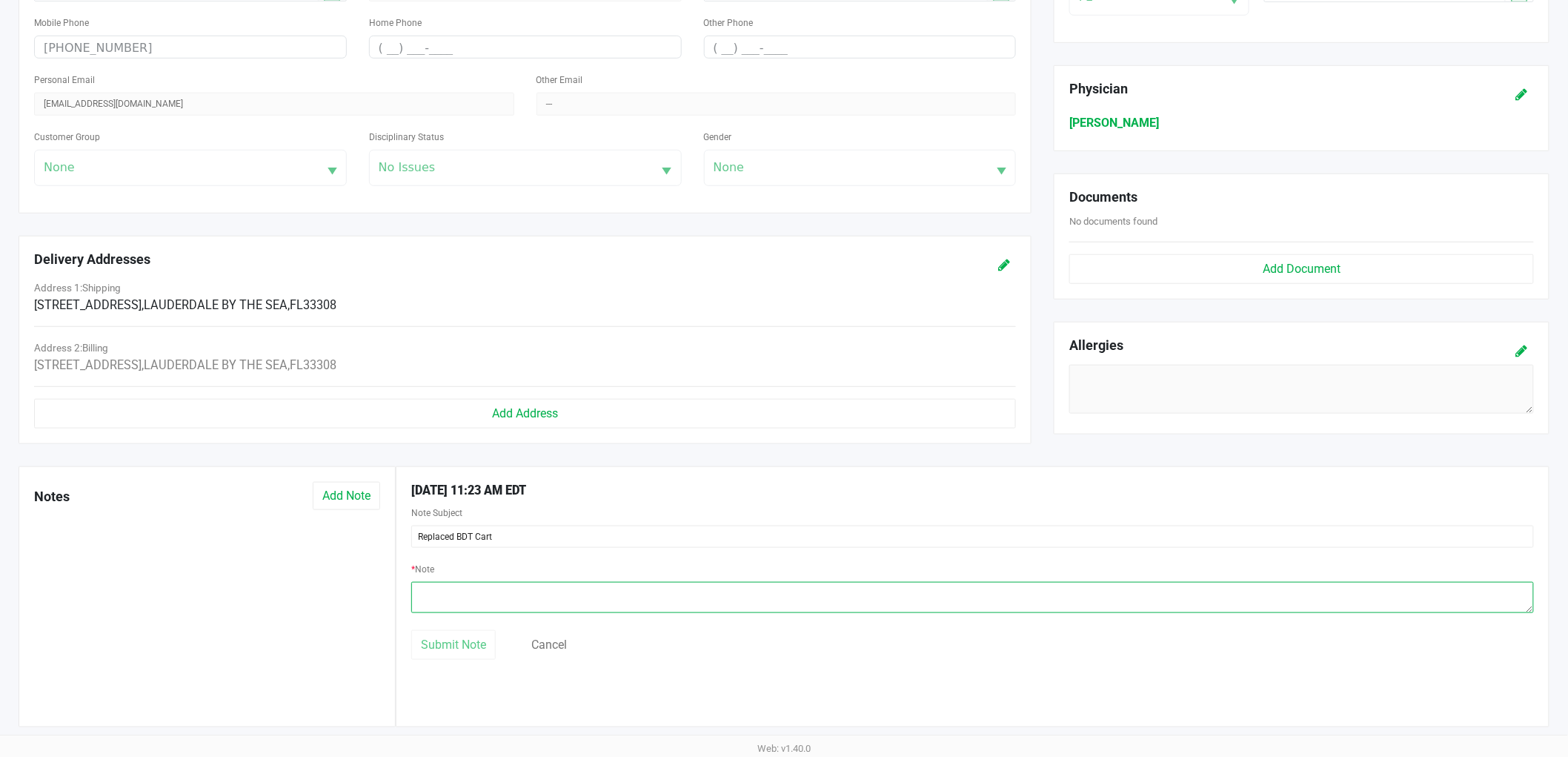
click at [543, 609] on textarea at bounding box center [972, 598] width 1123 height 32
type textarea ".5g TND cart returned and replaced. Cart would not connect to a battery."
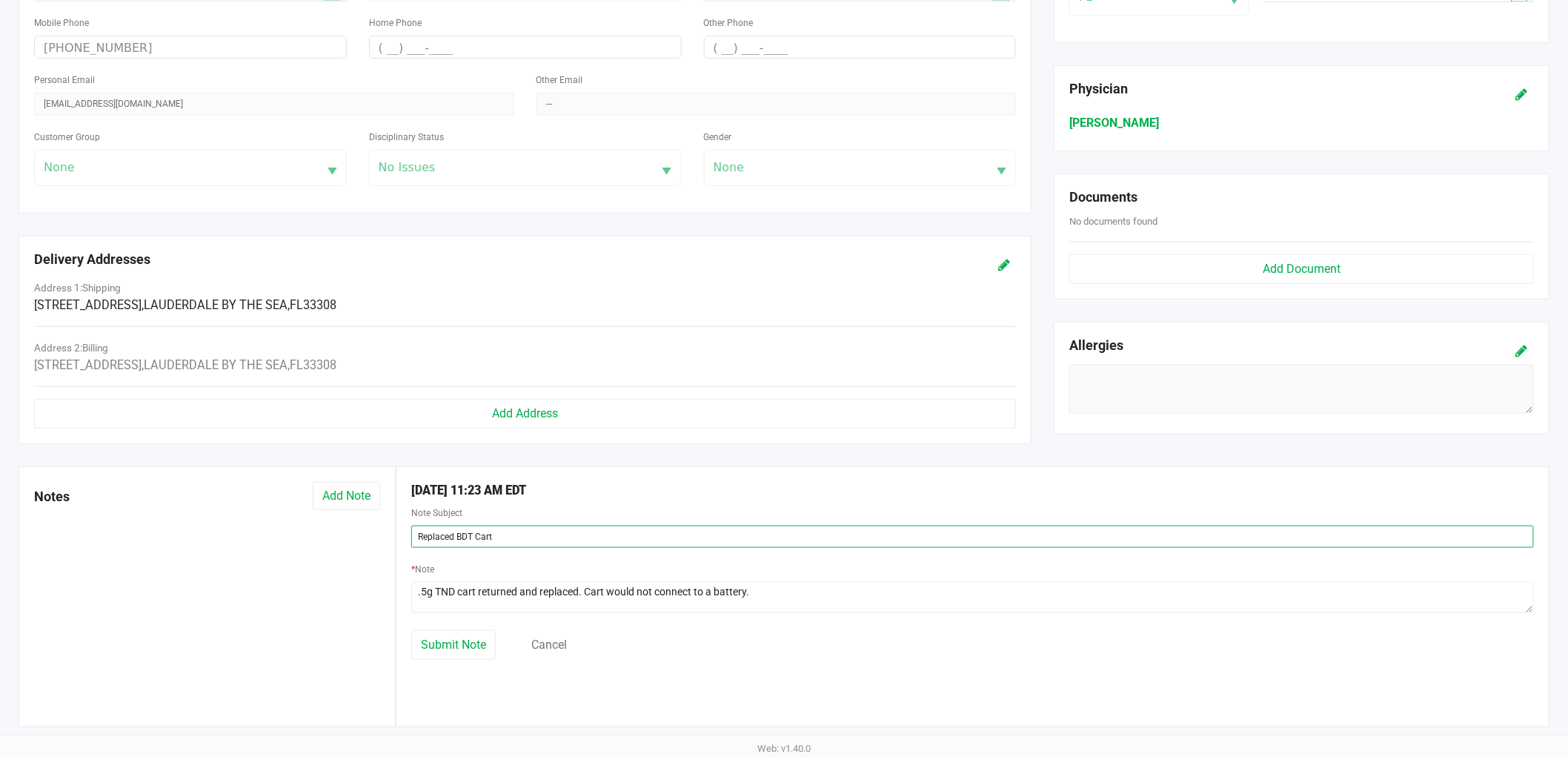
click at [456, 535] on input "Replaced BDT Cart" at bounding box center [972, 536] width 1123 height 22
type input "Returned and replaced BDT Cart"
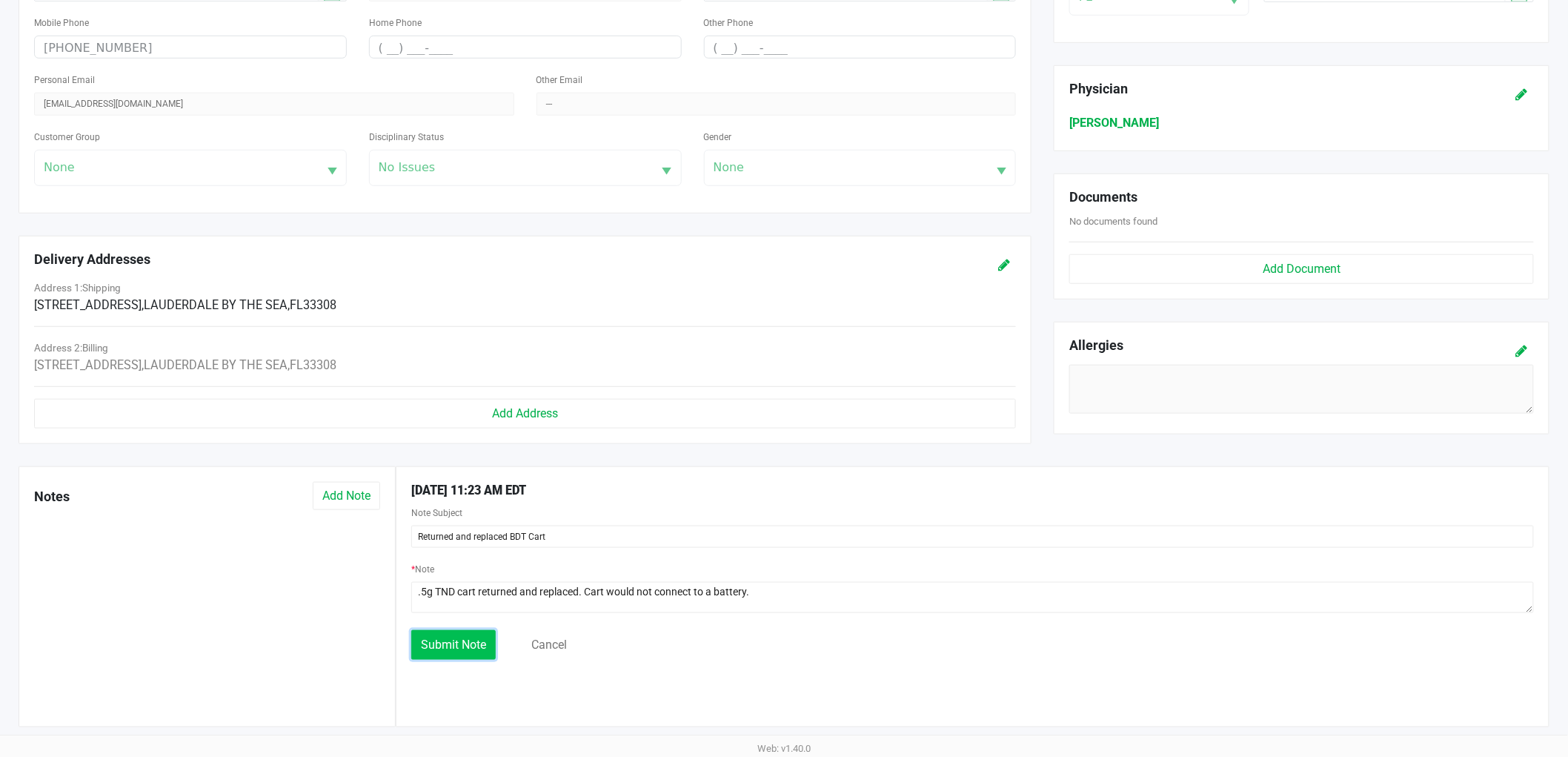
click at [424, 632] on button "Submit Note" at bounding box center [453, 645] width 84 height 30
